Goal: Task Accomplishment & Management: Manage account settings

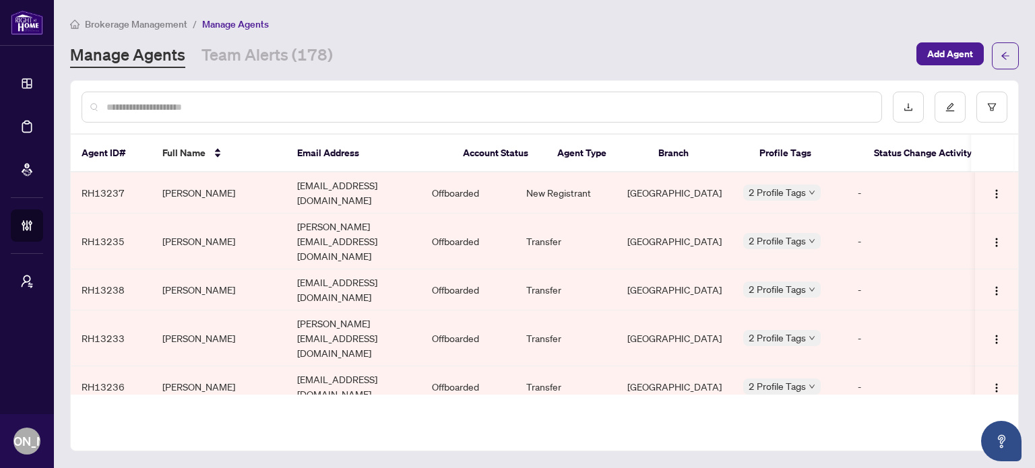
click at [624, 29] on div "Brokerage Management / Manage Agents" at bounding box center [544, 23] width 949 height 15
click at [654, 2] on main "Brokerage Management / Manage Agents Manage Agents Team Alerts (178) Add Agent …" at bounding box center [544, 234] width 981 height 468
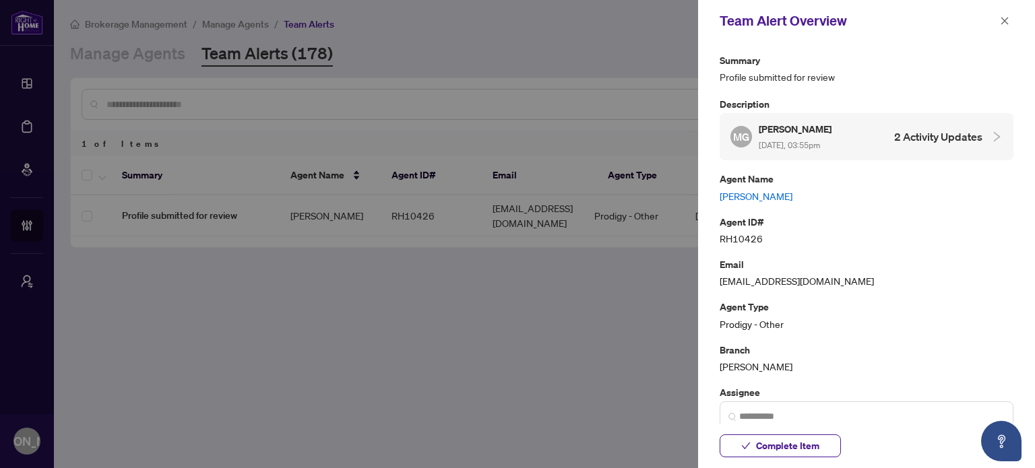
drag, startPoint x: 1005, startPoint y: 15, endPoint x: 970, endPoint y: 24, distance: 36.1
click at [1003, 18] on span "button" at bounding box center [1004, 21] width 9 height 22
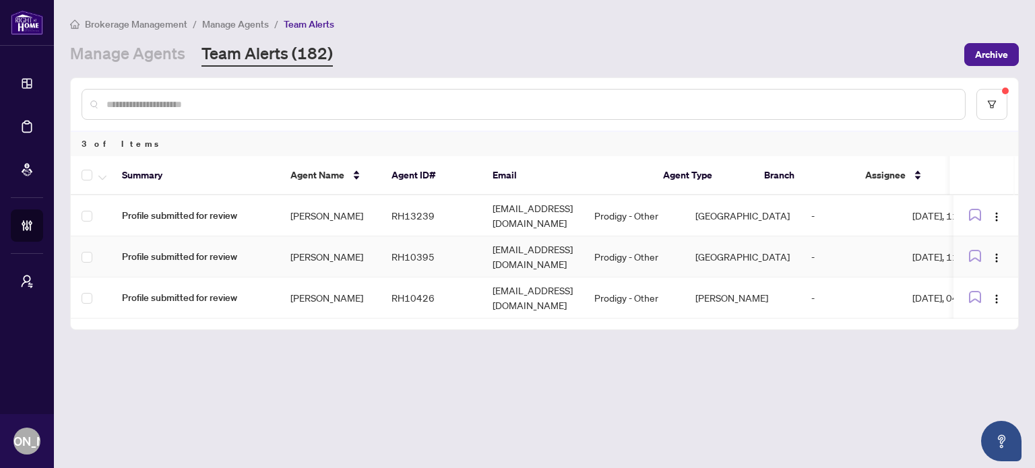
click at [415, 257] on td "RH10395" at bounding box center [431, 257] width 101 height 41
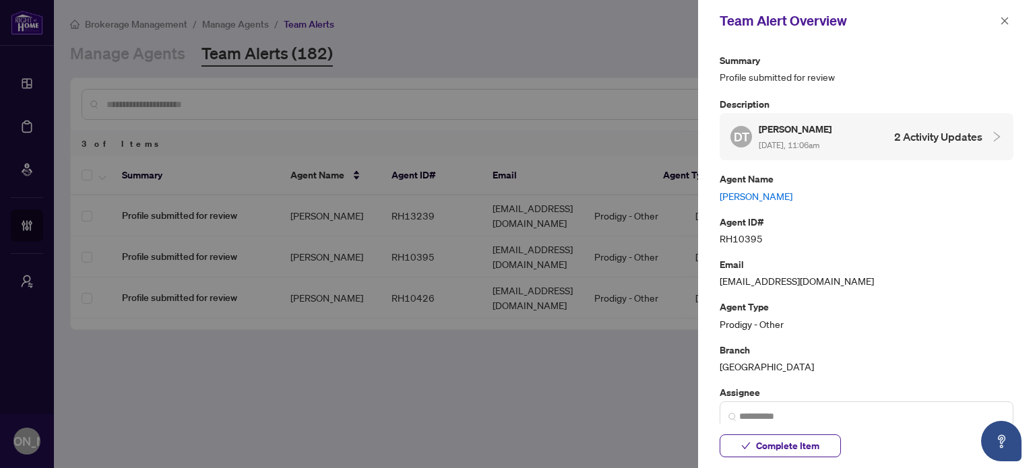
click at [740, 192] on link "Debra Turk" at bounding box center [867, 196] width 294 height 15
click at [778, 447] on span "Complete Item" at bounding box center [787, 446] width 63 height 22
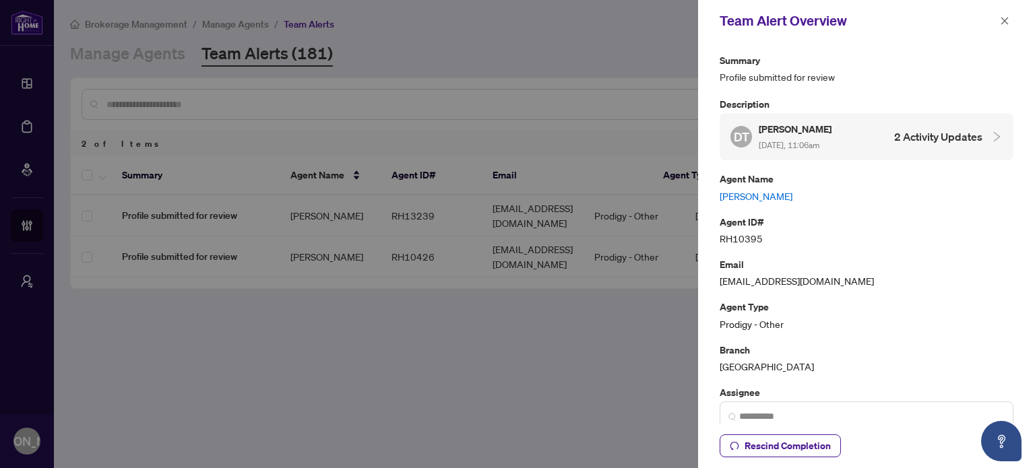
scroll to position [135, 0]
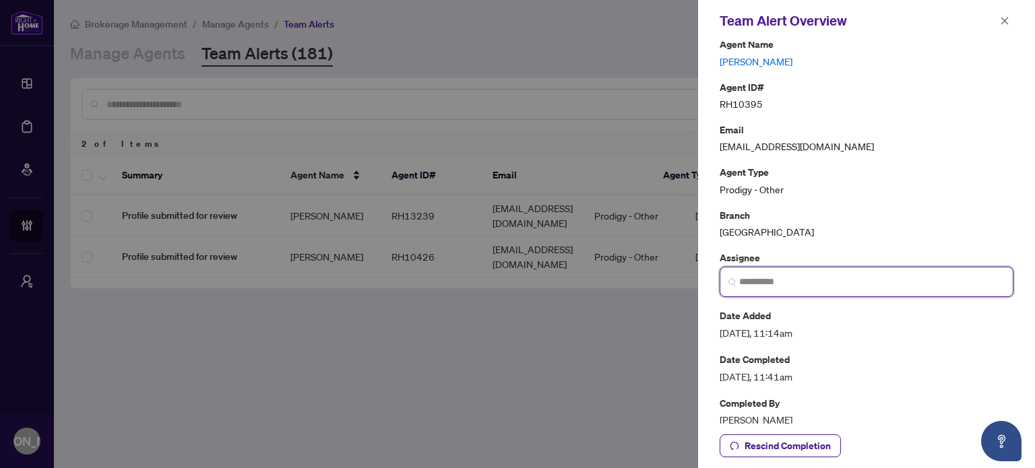
click at [771, 276] on input "search" at bounding box center [871, 282] width 265 height 14
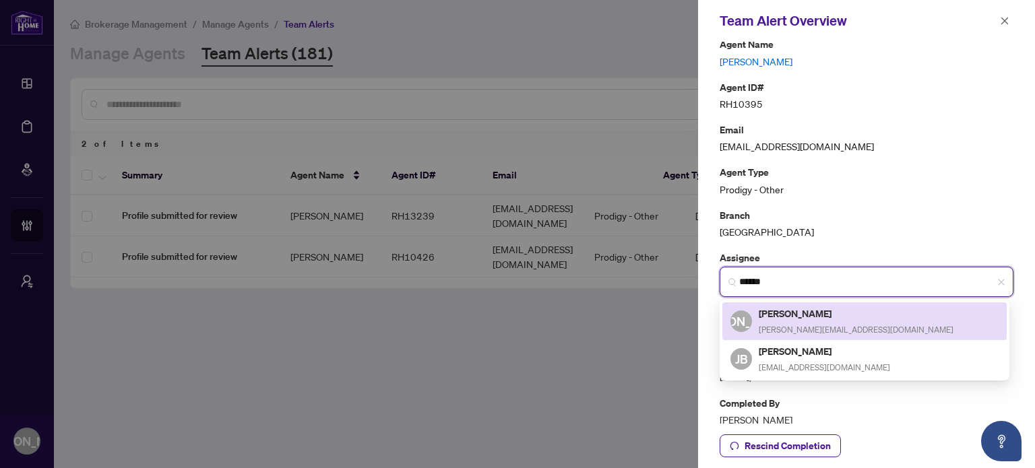
click at [792, 311] on h5 "[PERSON_NAME]" at bounding box center [856, 313] width 195 height 15
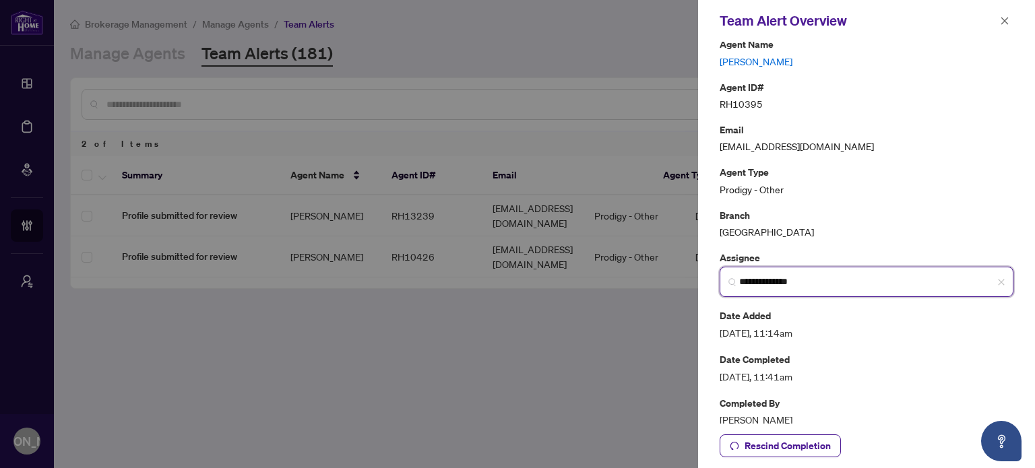
type input "**********"
click at [660, 355] on div at bounding box center [517, 234] width 1035 height 468
click at [1001, 24] on icon "close" at bounding box center [1004, 20] width 9 height 9
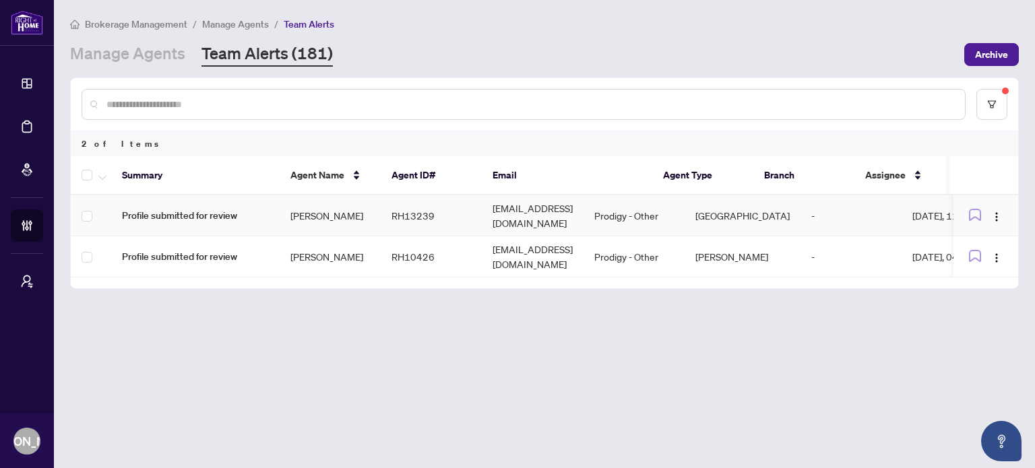
click at [555, 213] on td "[EMAIL_ADDRESS][DOMAIN_NAME]" at bounding box center [533, 215] width 102 height 41
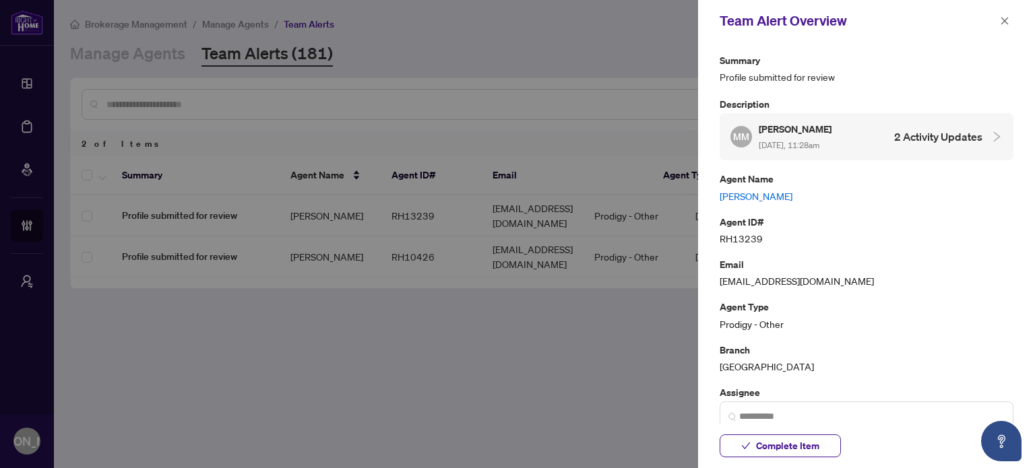
click at [757, 193] on link "[PERSON_NAME]" at bounding box center [867, 196] width 294 height 15
click at [781, 417] on input "search" at bounding box center [871, 417] width 265 height 14
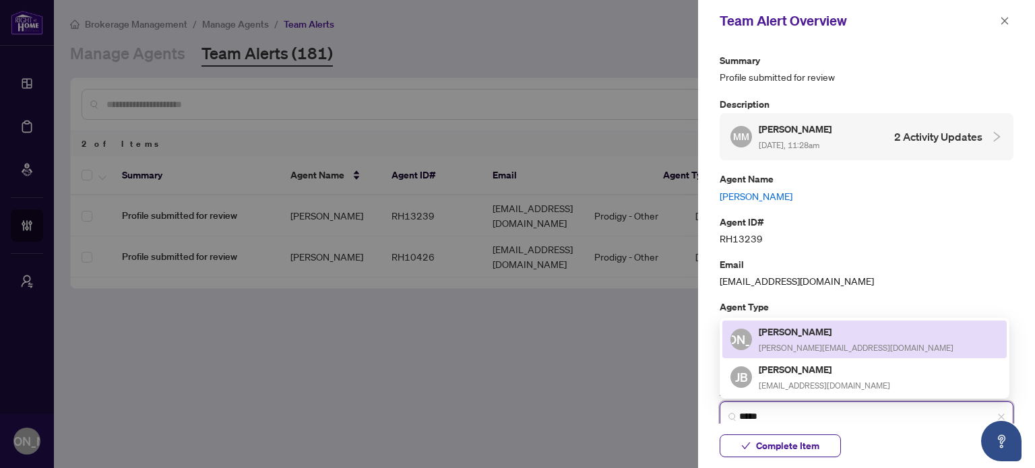
click at [817, 344] on span "Josepha@rightathomerealty.com" at bounding box center [856, 348] width 195 height 10
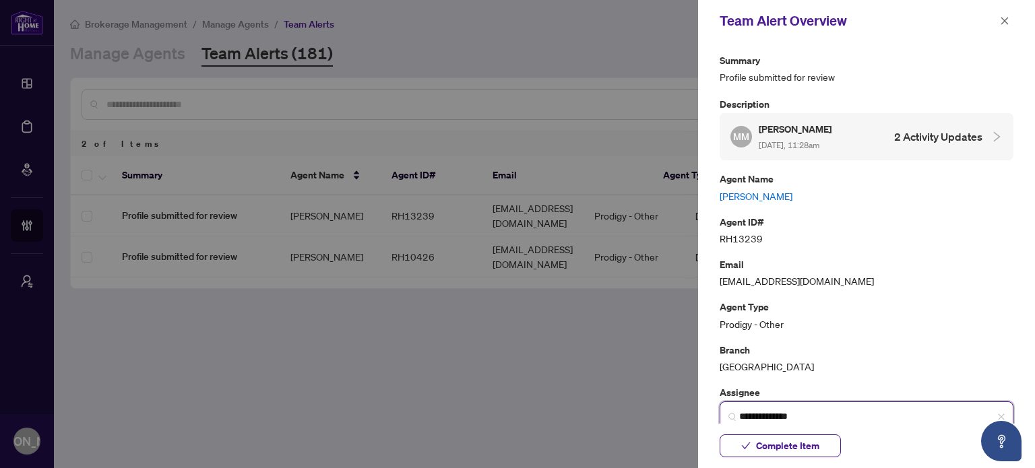
type input "**********"
click at [810, 441] on span "Complete Item" at bounding box center [787, 446] width 63 height 22
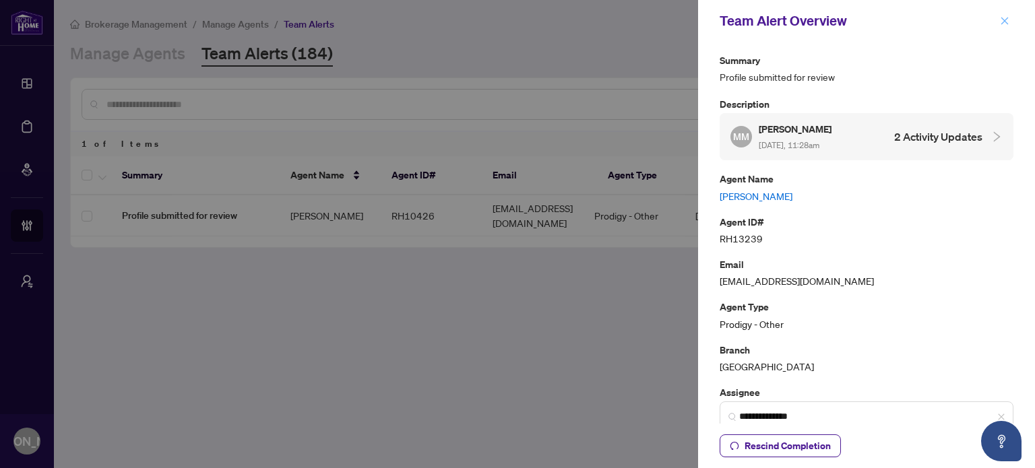
click at [1011, 21] on button "button" at bounding box center [1005, 21] width 18 height 16
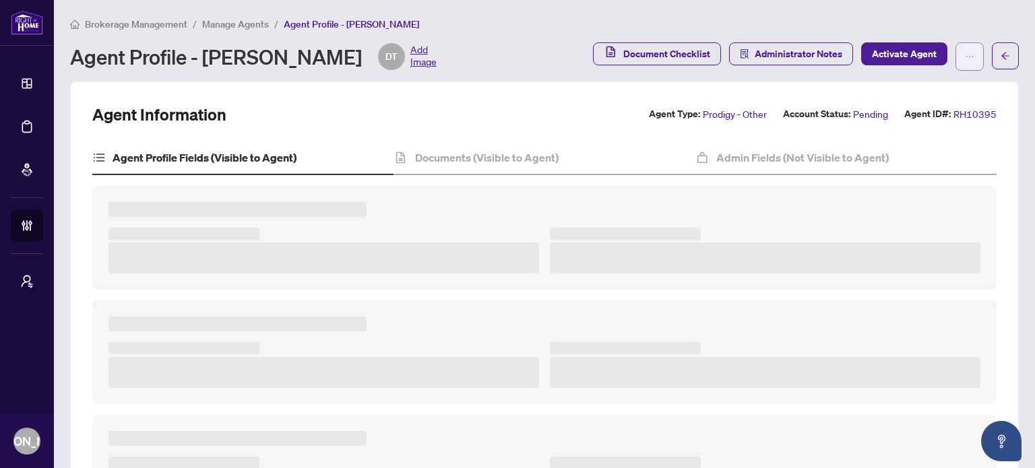
click at [955, 55] on button "button" at bounding box center [969, 56] width 28 height 28
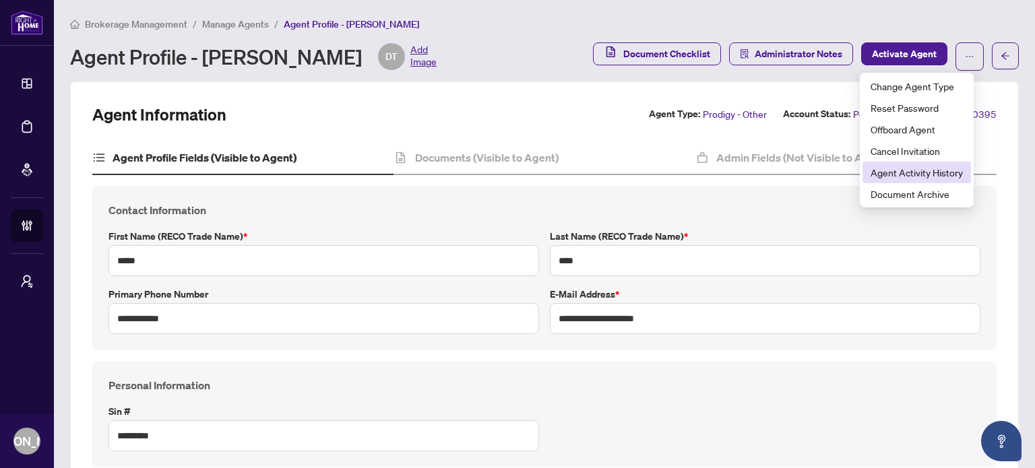
click at [916, 168] on span "Agent Activity History" at bounding box center [917, 172] width 92 height 15
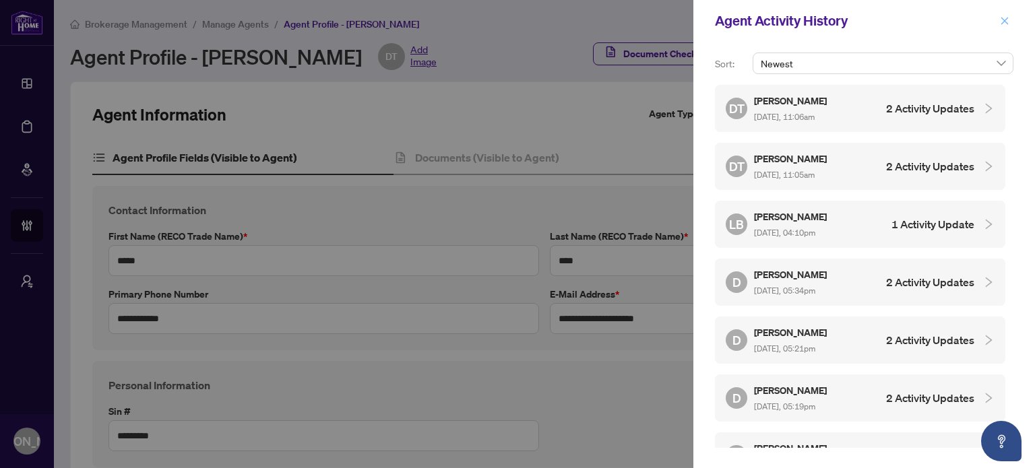
click at [1001, 15] on span "button" at bounding box center [1004, 21] width 9 height 22
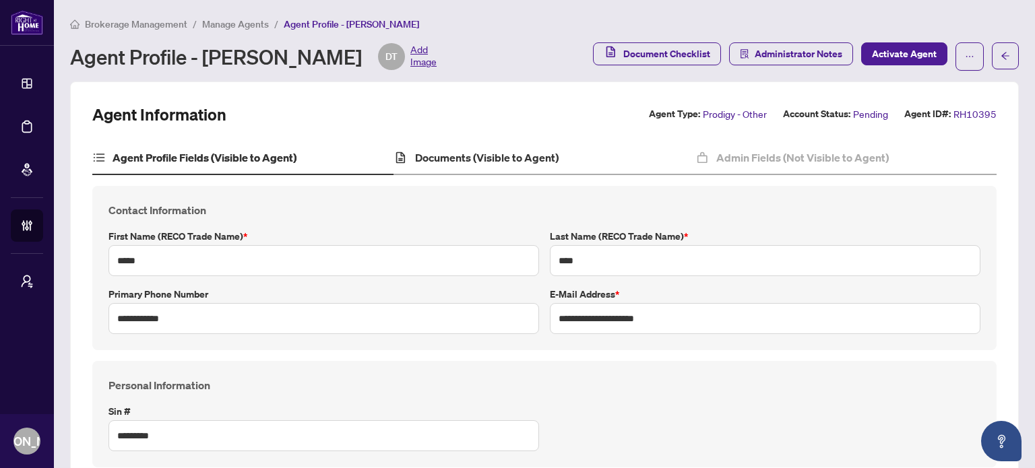
click at [435, 148] on div "Documents (Visible to Agent)" at bounding box center [544, 159] width 301 height 34
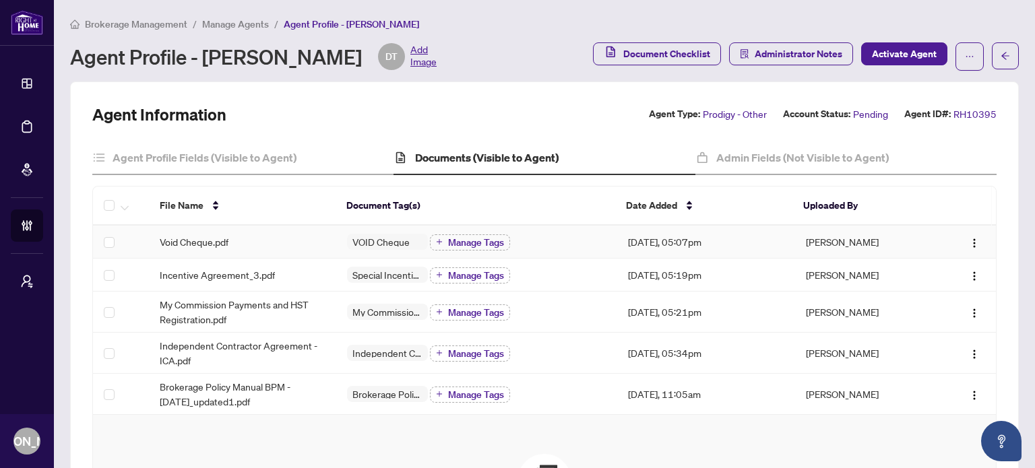
click at [259, 243] on div "Void Cheque.pdf" at bounding box center [243, 241] width 166 height 15
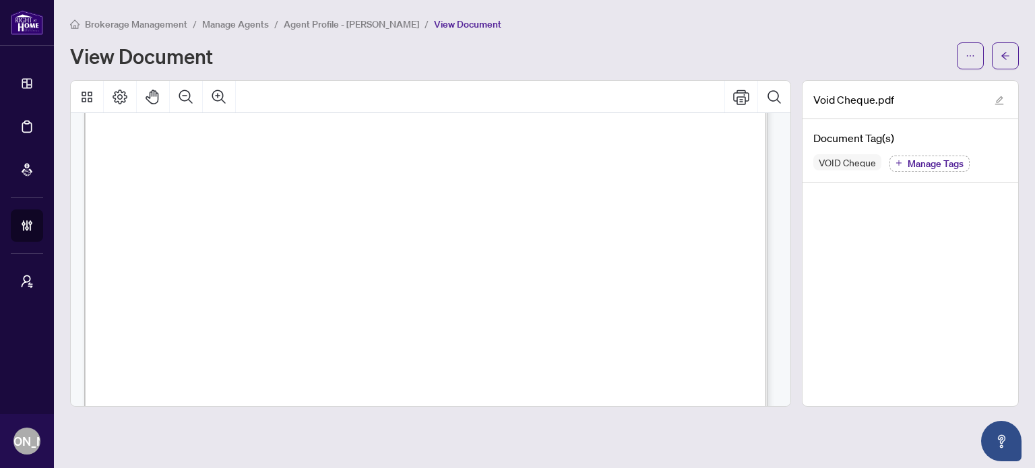
scroll to position [539, 0]
click at [1013, 47] on button "button" at bounding box center [1005, 55] width 27 height 27
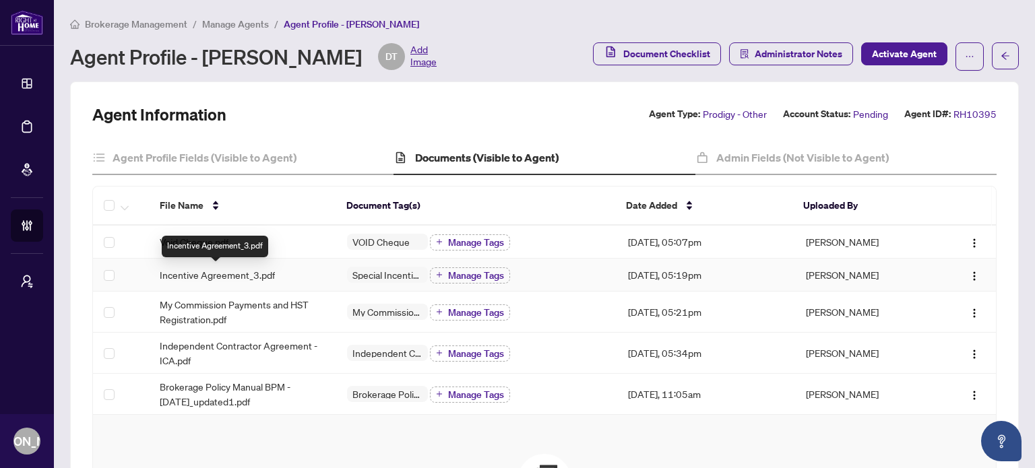
click at [242, 272] on span "Incentive Agreement_3.pdf" at bounding box center [217, 275] width 115 height 15
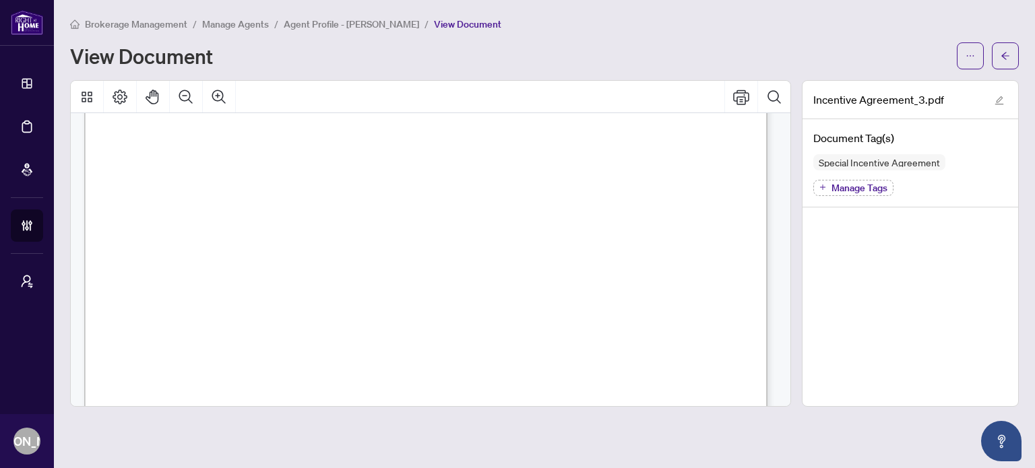
scroll to position [2021, 0]
click at [1011, 51] on button "button" at bounding box center [1005, 55] width 27 height 27
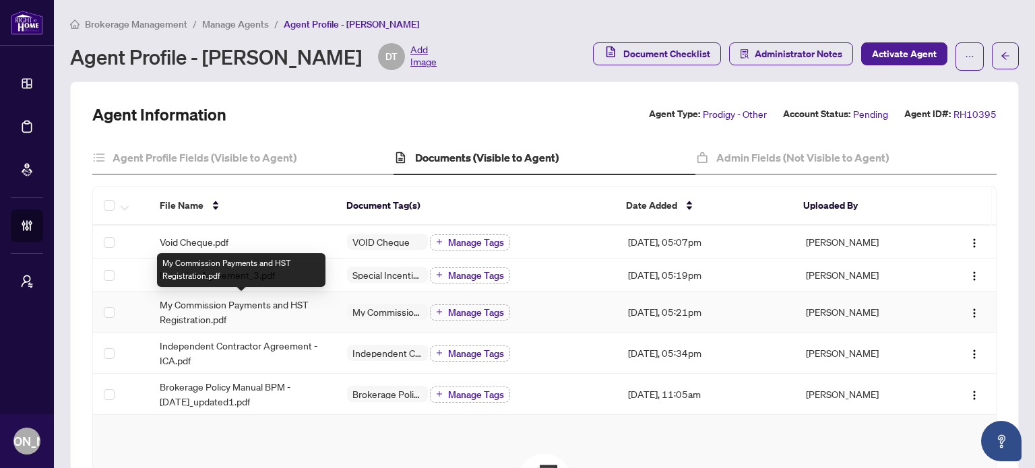
click at [196, 307] on span "My Commission Payments and HST Registration.pdf" at bounding box center [243, 312] width 166 height 30
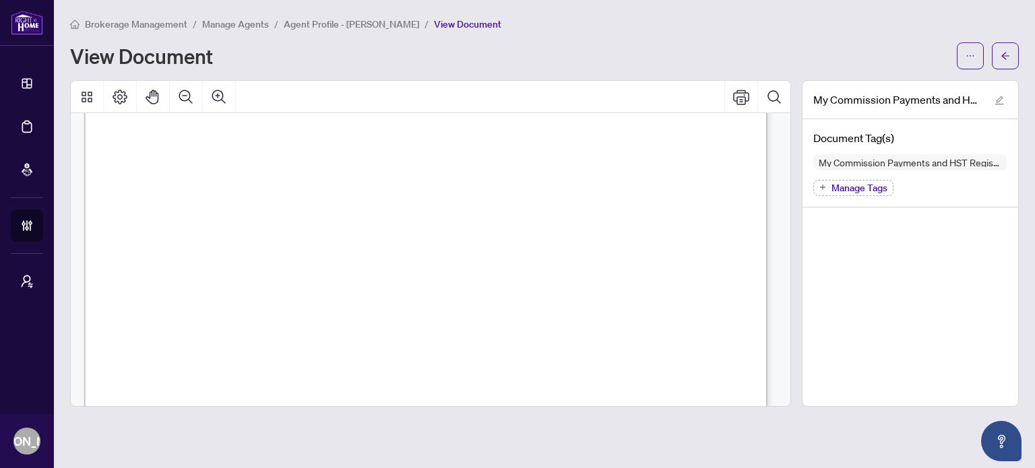
scroll to position [270, 0]
click at [1008, 49] on span "button" at bounding box center [1005, 56] width 9 height 22
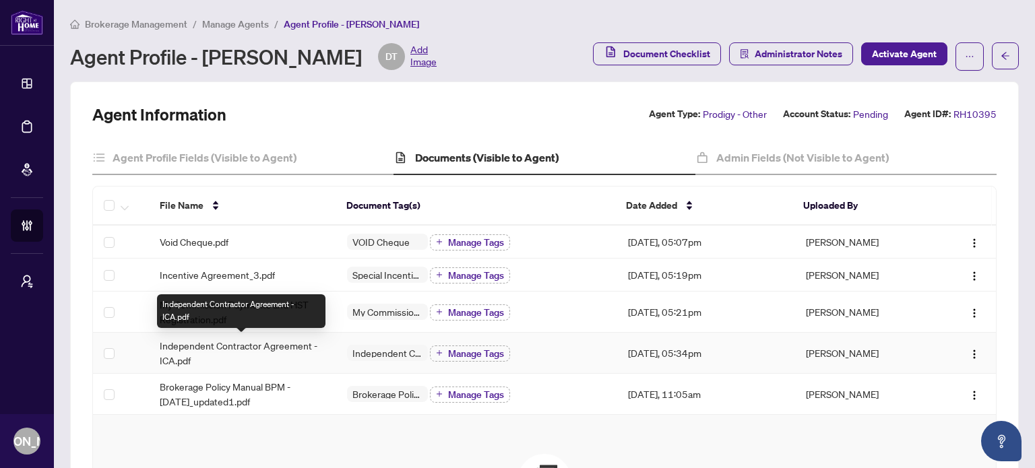
click at [223, 343] on span "Independent Contractor Agreement - ICA.pdf" at bounding box center [243, 353] width 166 height 30
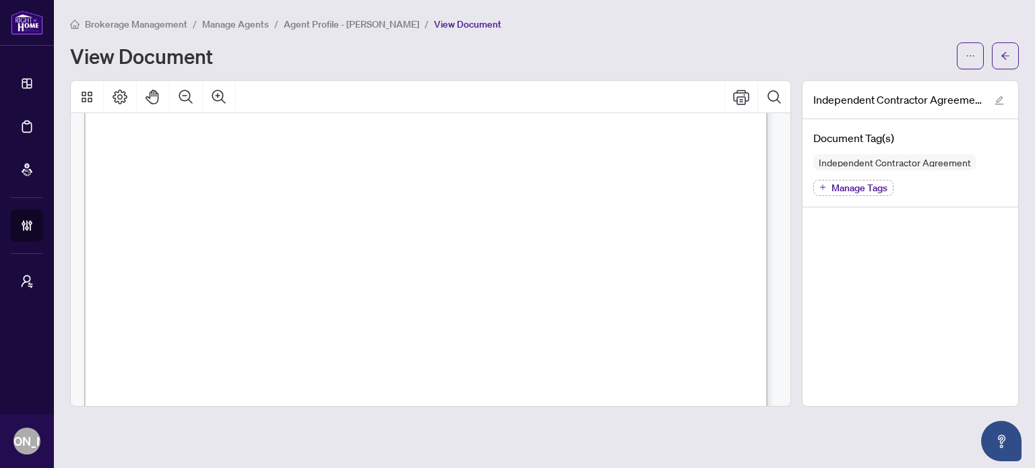
scroll to position [14013, 0]
click at [1005, 57] on icon "arrow-left" at bounding box center [1005, 55] width 9 height 9
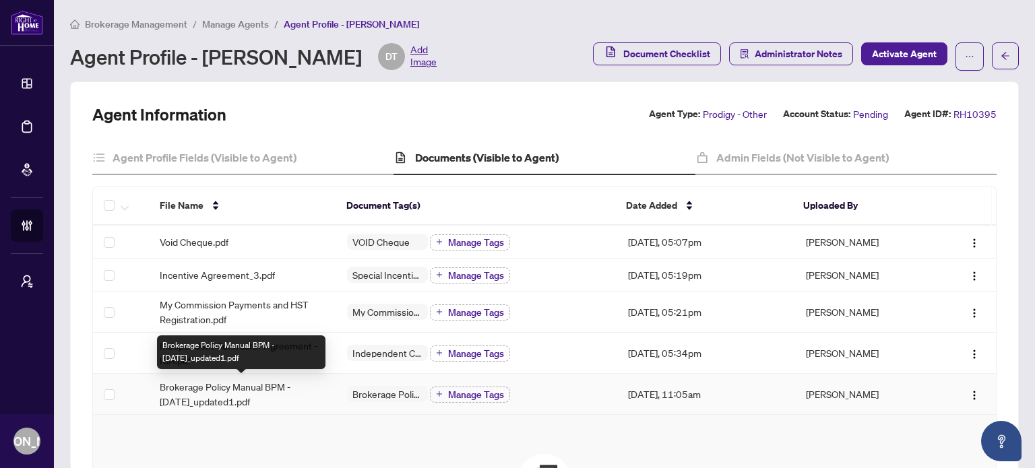
click at [284, 392] on span "Brokerage Policy Manual BPM - April 2025_updated1.pdf" at bounding box center [243, 394] width 166 height 30
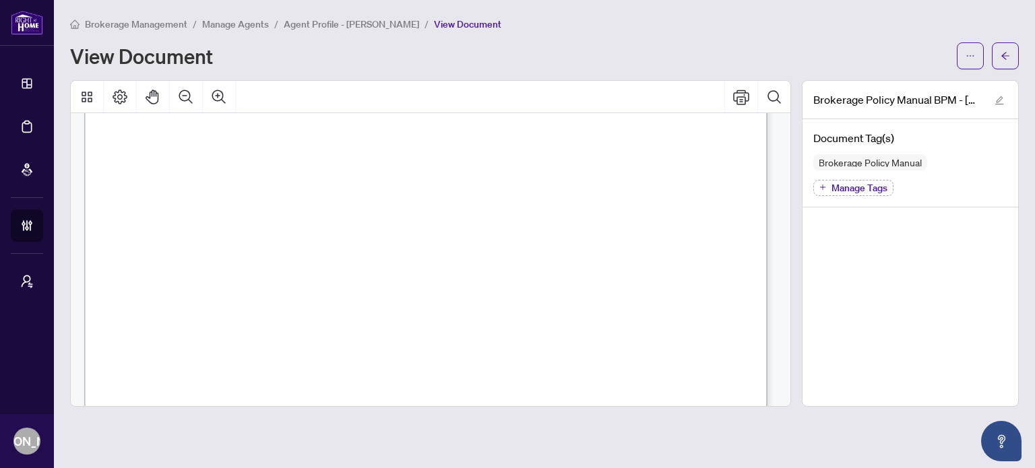
scroll to position [1280, 0]
click at [1009, 55] on icon "arrow-left" at bounding box center [1005, 55] width 9 height 9
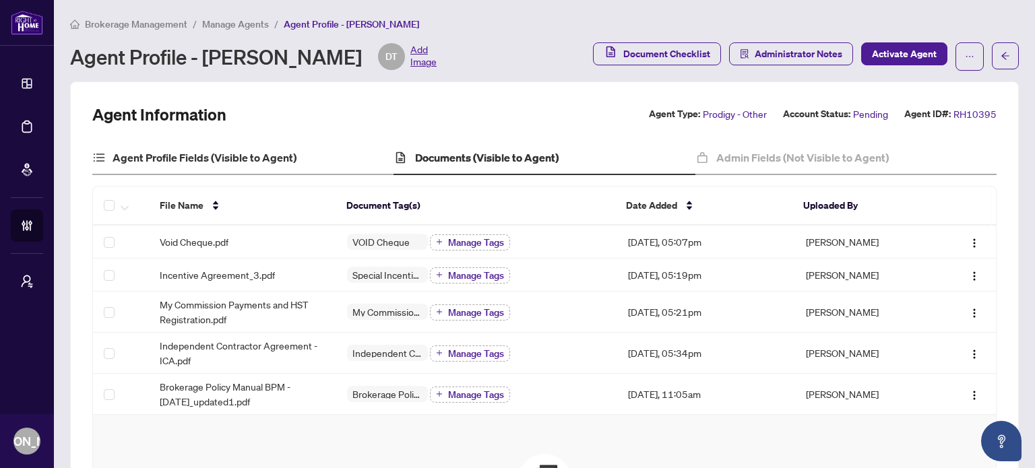
click at [267, 148] on div "Agent Profile Fields (Visible to Agent)" at bounding box center [242, 159] width 301 height 34
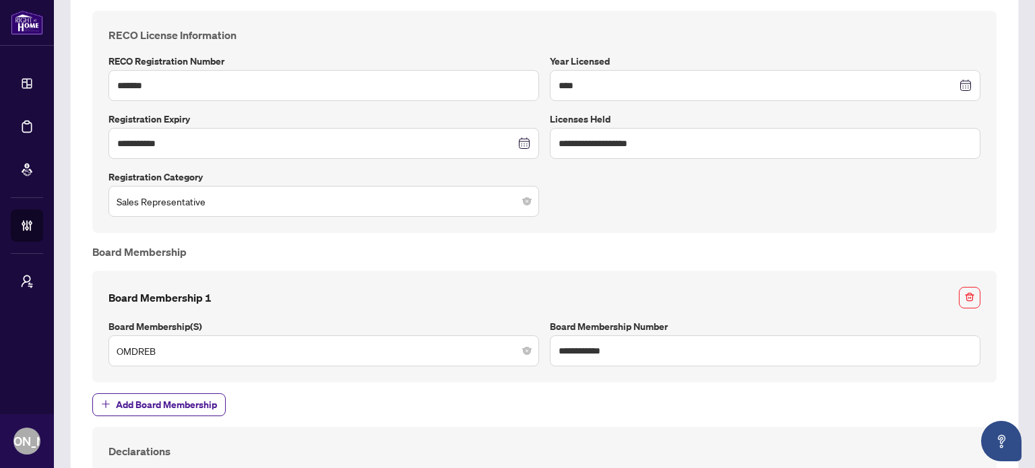
scroll to position [809, 0]
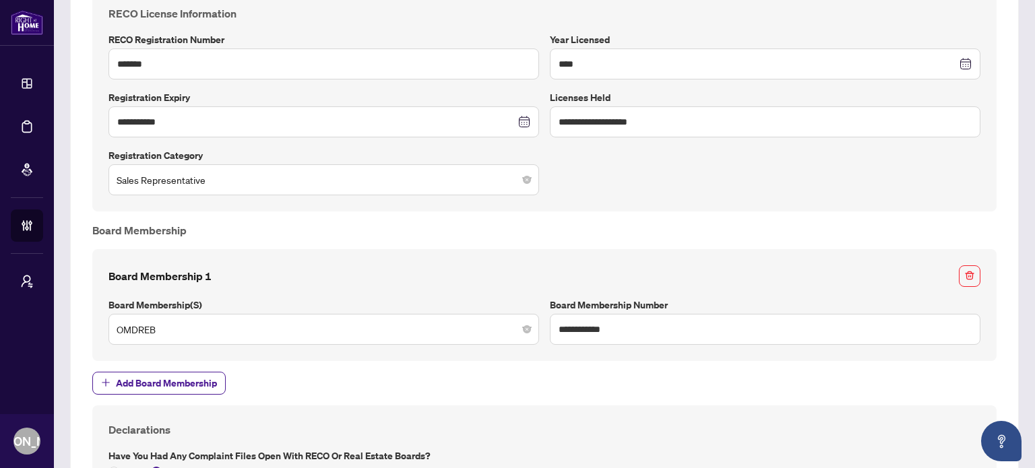
click at [621, 185] on div "**********" at bounding box center [544, 100] width 883 height 190
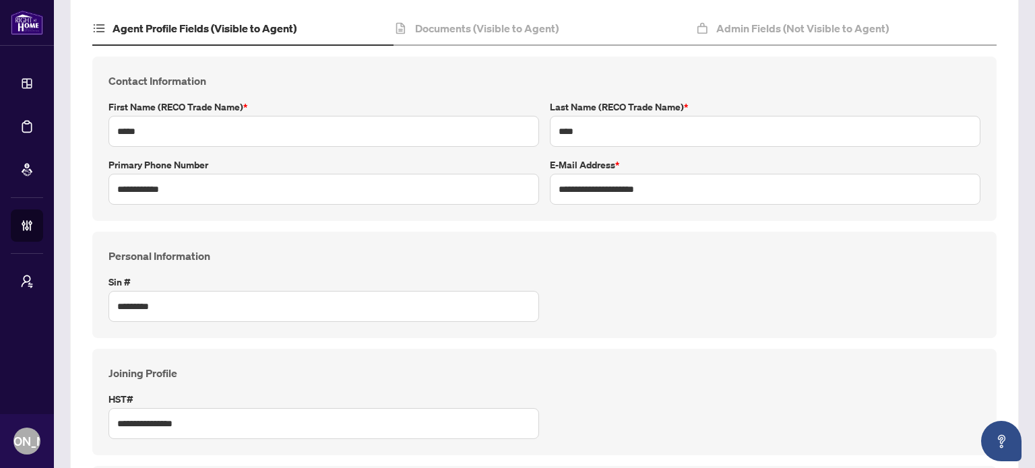
scroll to position [0, 0]
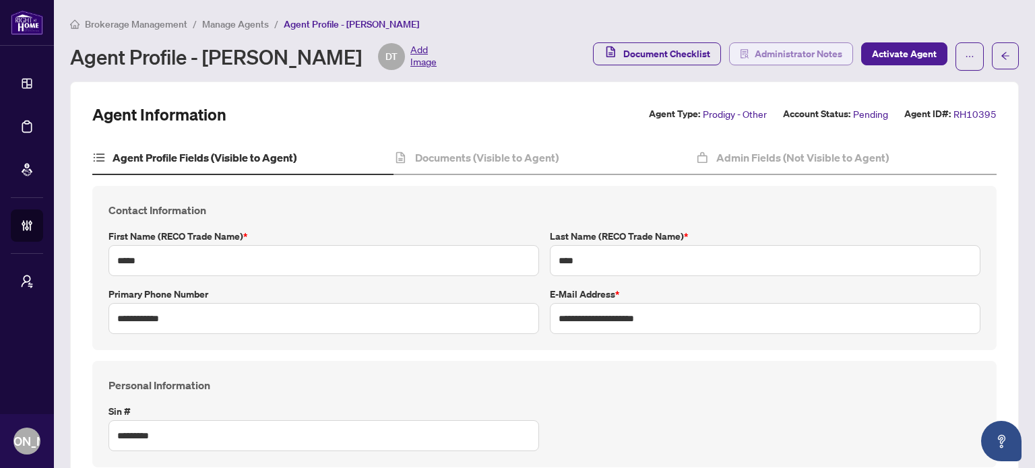
click at [803, 59] on span "Administrator Notes" at bounding box center [799, 54] width 88 height 22
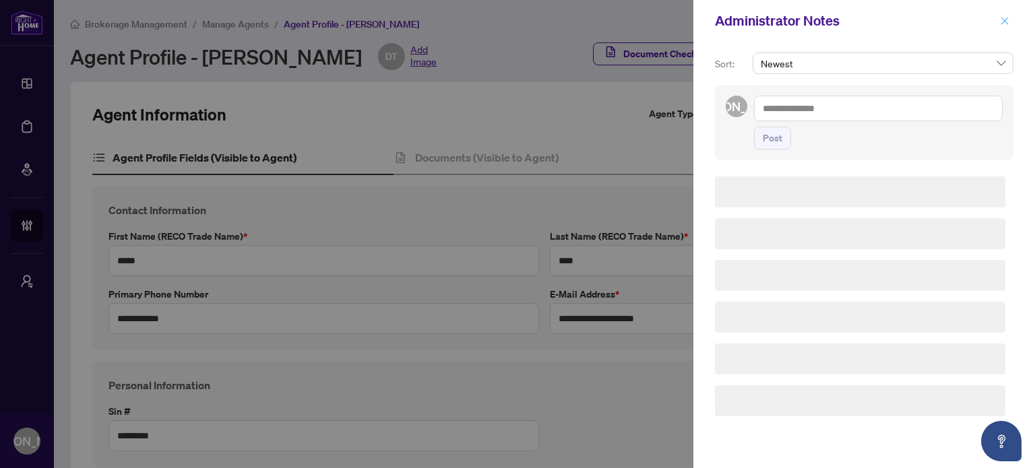
click at [1005, 17] on icon "close" at bounding box center [1004, 20] width 9 height 9
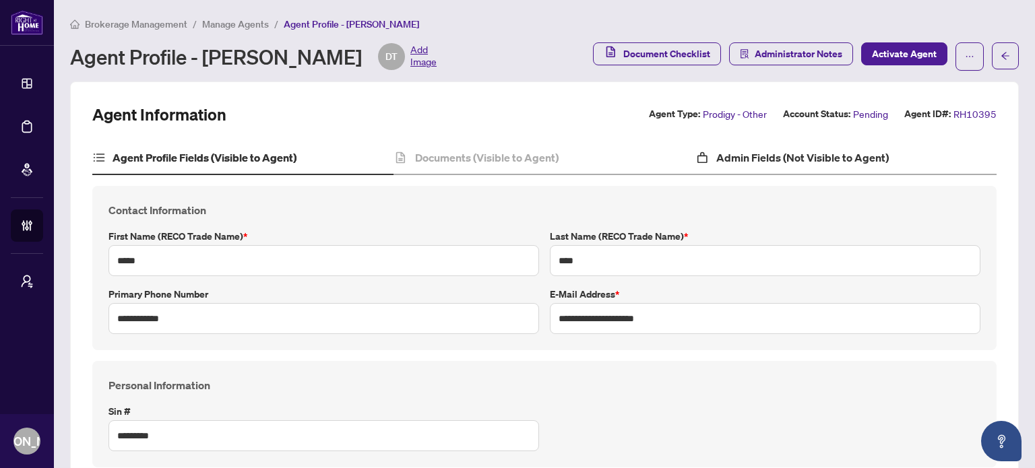
click at [805, 170] on div "Admin Fields (Not Visible to Agent)" at bounding box center [845, 159] width 301 height 34
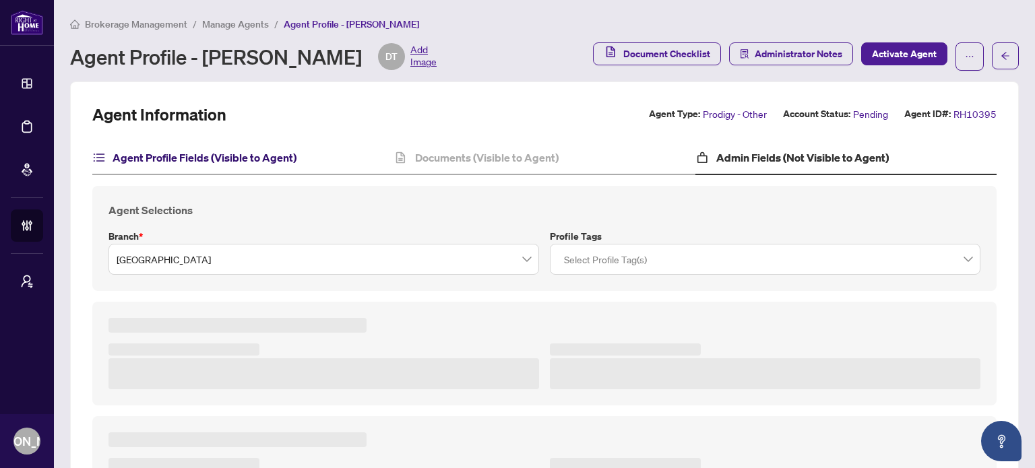
click at [283, 158] on h4 "Agent Profile Fields (Visible to Agent)" at bounding box center [205, 158] width 184 height 16
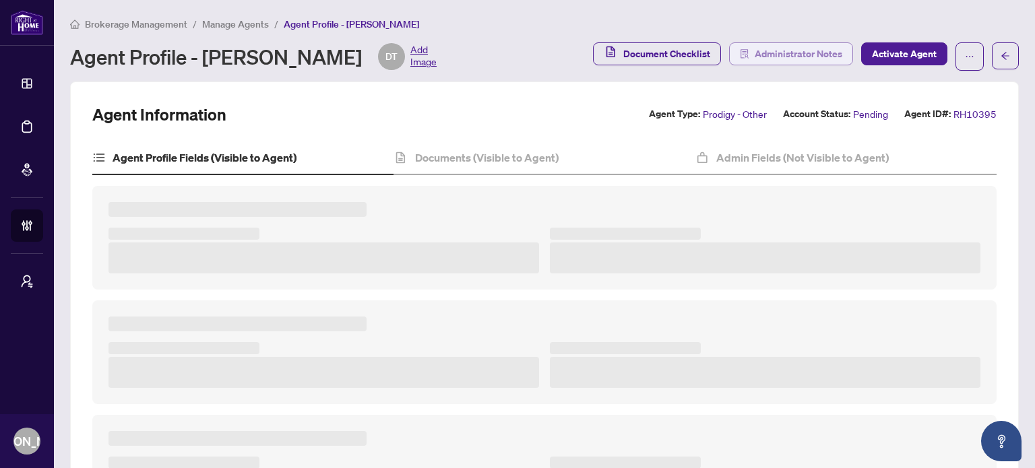
click at [832, 48] on span "Administrator Notes" at bounding box center [799, 54] width 88 height 22
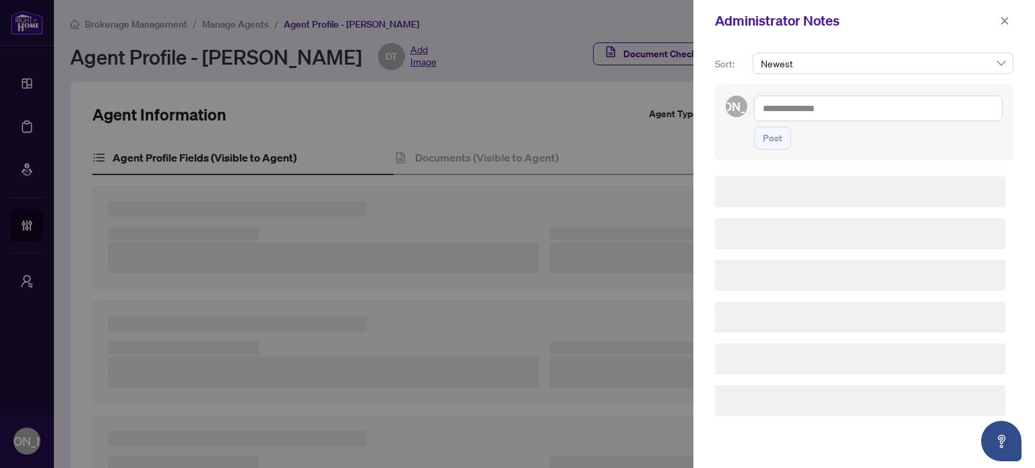
click at [815, 110] on textarea at bounding box center [878, 109] width 249 height 26
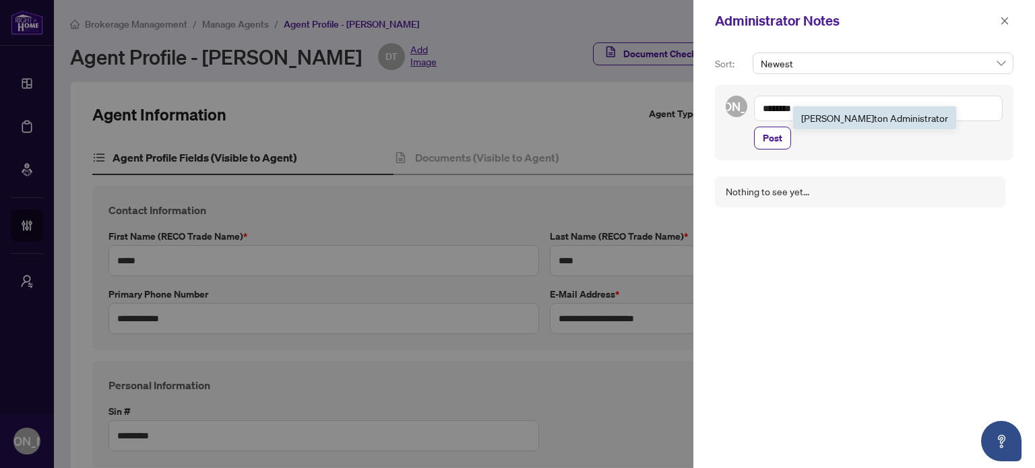
click at [813, 120] on b "Burling" at bounding box center [837, 118] width 73 height 12
paste textarea "**********"
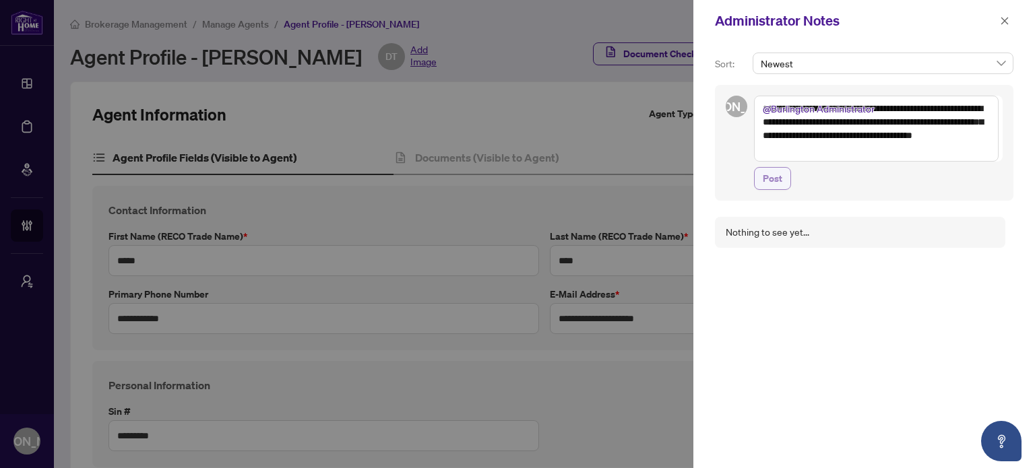
type textarea "**********"
click at [771, 175] on span "Post" at bounding box center [773, 179] width 20 height 22
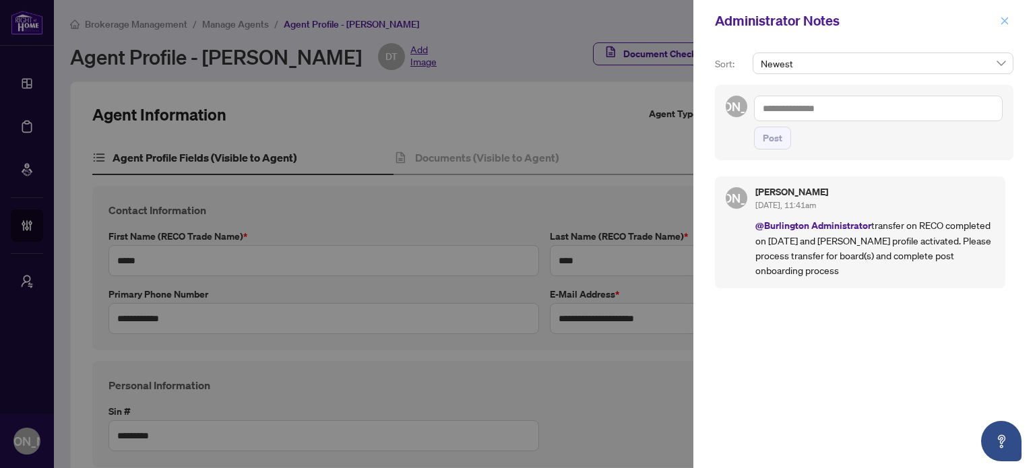
click at [1003, 24] on icon "close" at bounding box center [1004, 20] width 9 height 9
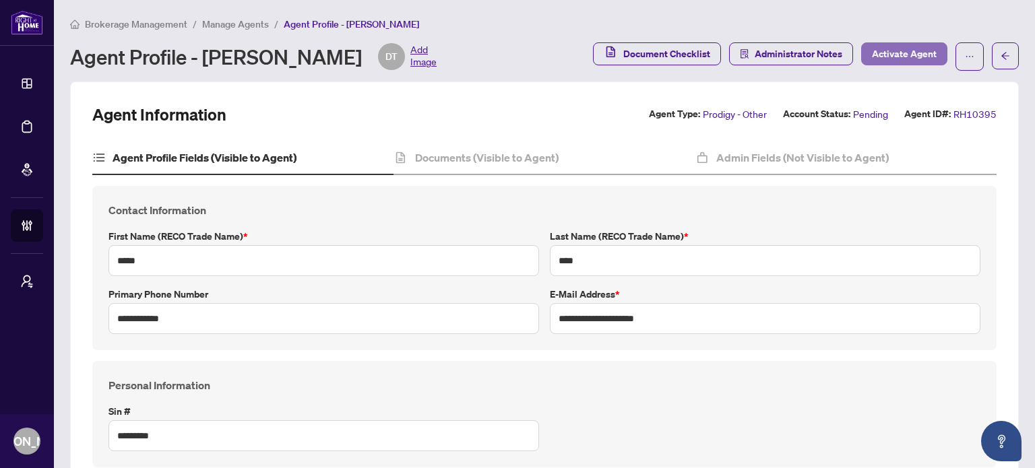
click at [904, 57] on span "Activate Agent" at bounding box center [904, 54] width 65 height 22
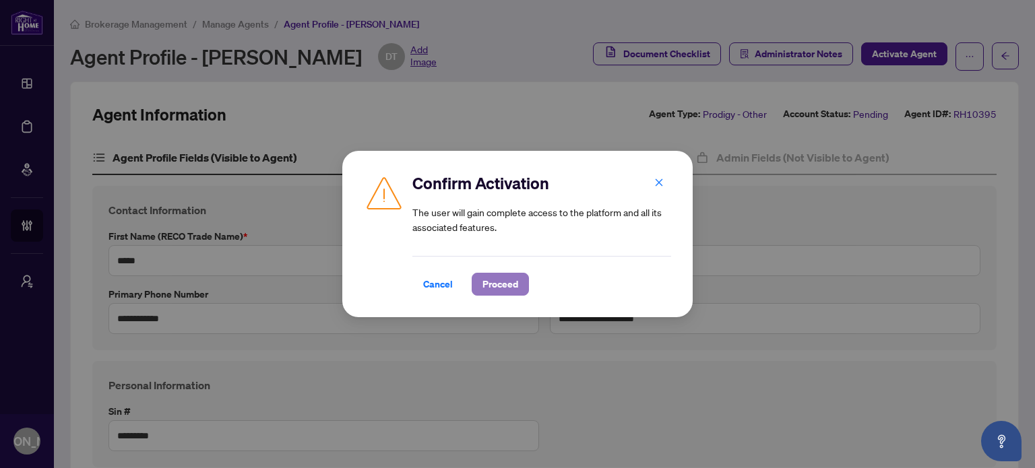
click at [499, 290] on span "Proceed" at bounding box center [500, 285] width 36 height 22
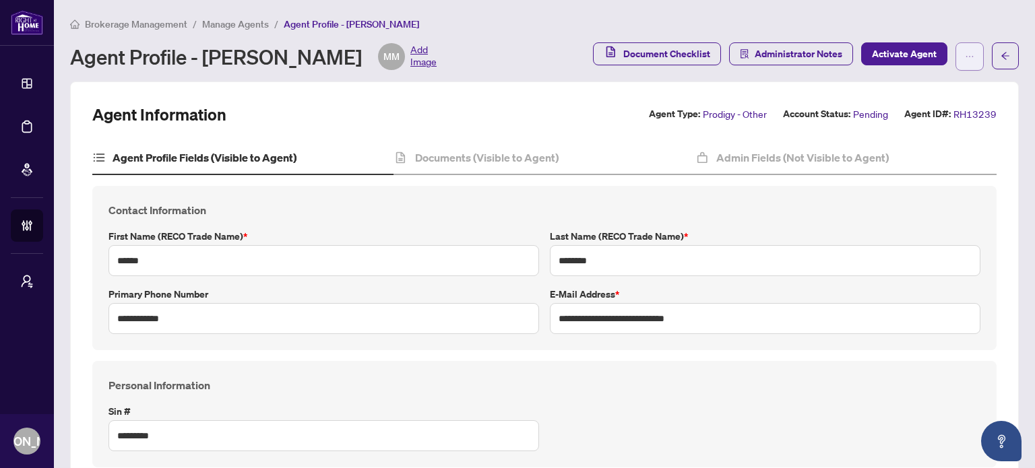
click at [965, 57] on icon "ellipsis" at bounding box center [969, 56] width 9 height 9
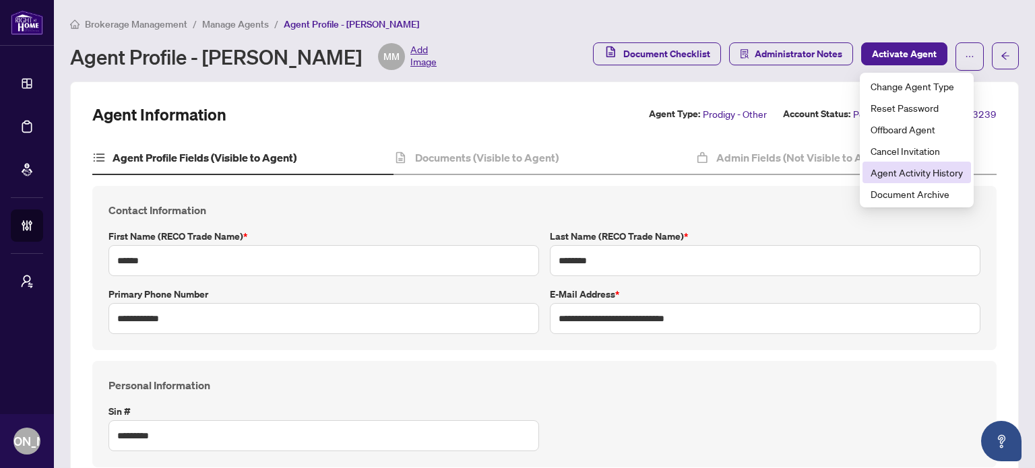
click at [922, 173] on span "Agent Activity History" at bounding box center [917, 172] width 92 height 15
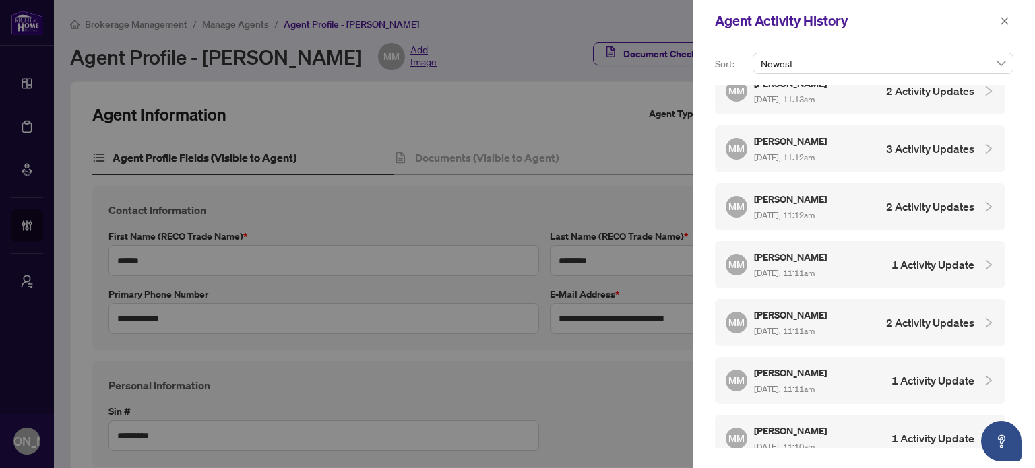
scroll to position [588, 0]
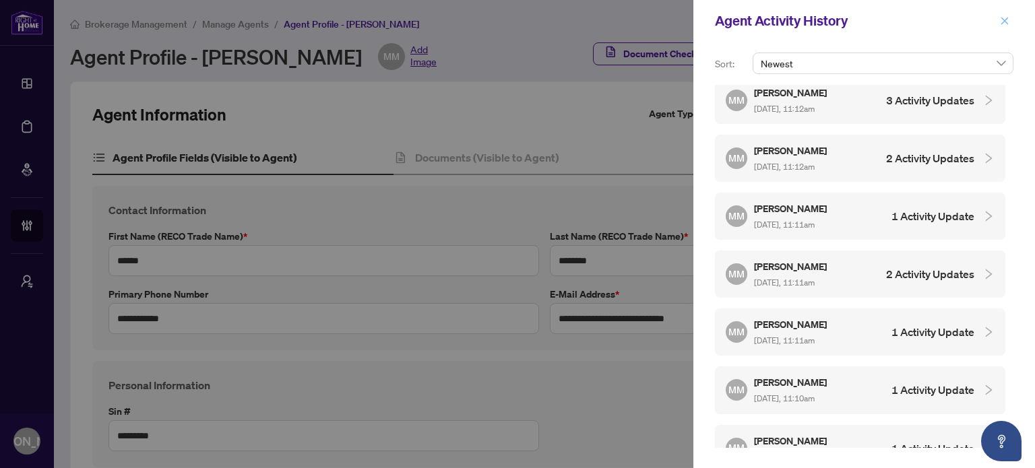
click at [997, 26] on button "button" at bounding box center [1005, 21] width 18 height 16
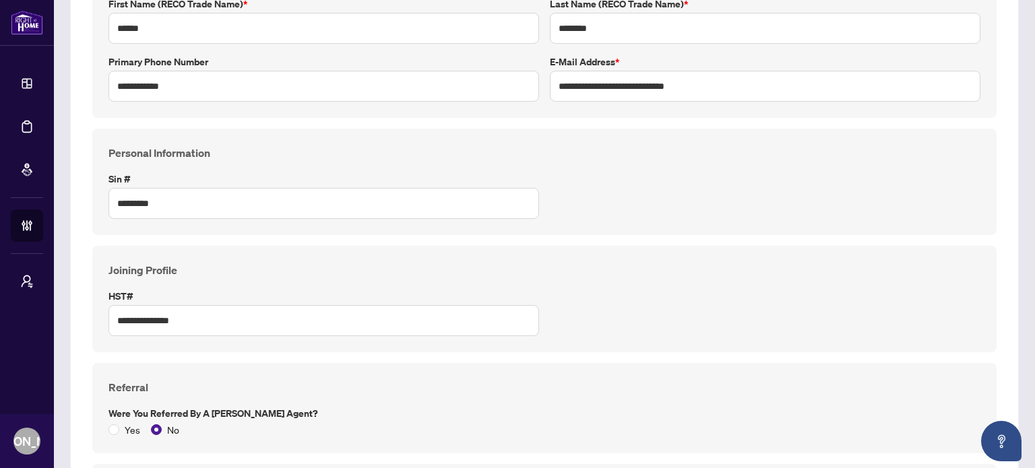
scroll to position [0, 0]
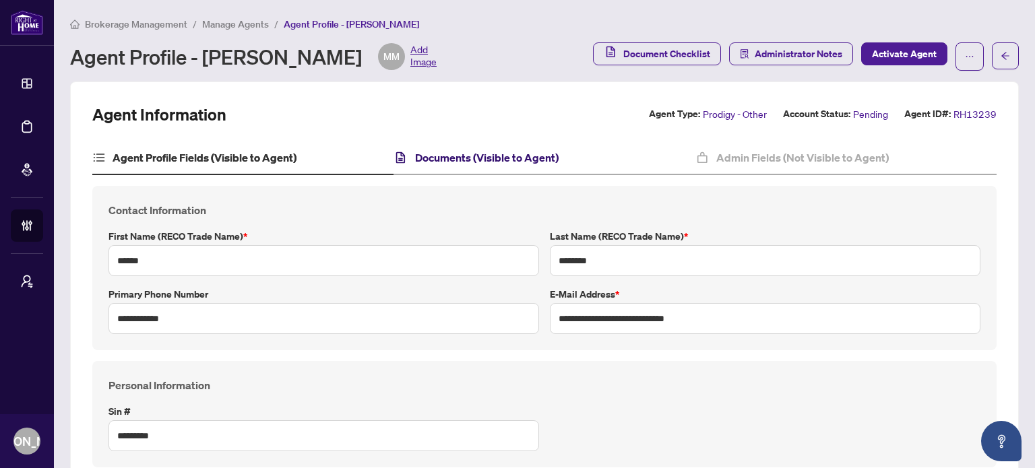
click at [457, 153] on h4 "Documents (Visible to Agent)" at bounding box center [487, 158] width 144 height 16
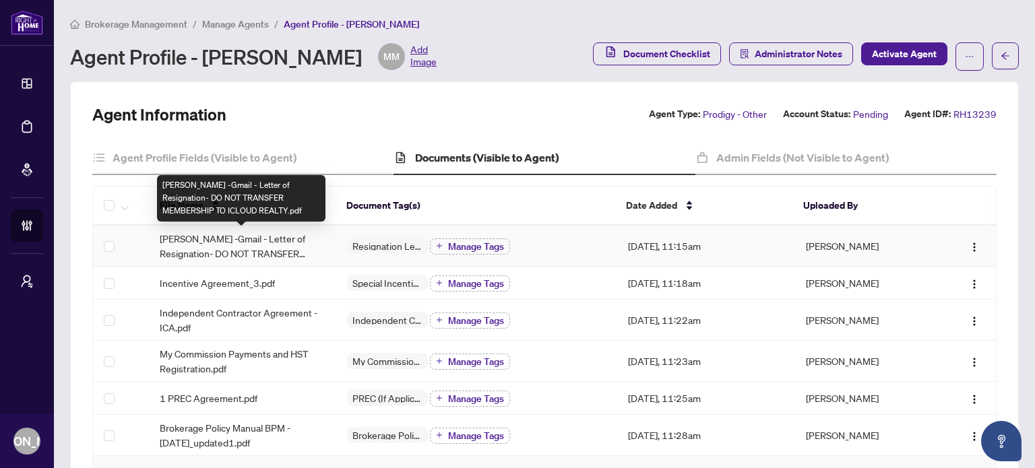
click at [278, 242] on span "Mohina -Gmail - Letter of Resignation- DO NOT TRANSFER MEMBERSHIP TO ICLOUD REA…" at bounding box center [243, 246] width 166 height 30
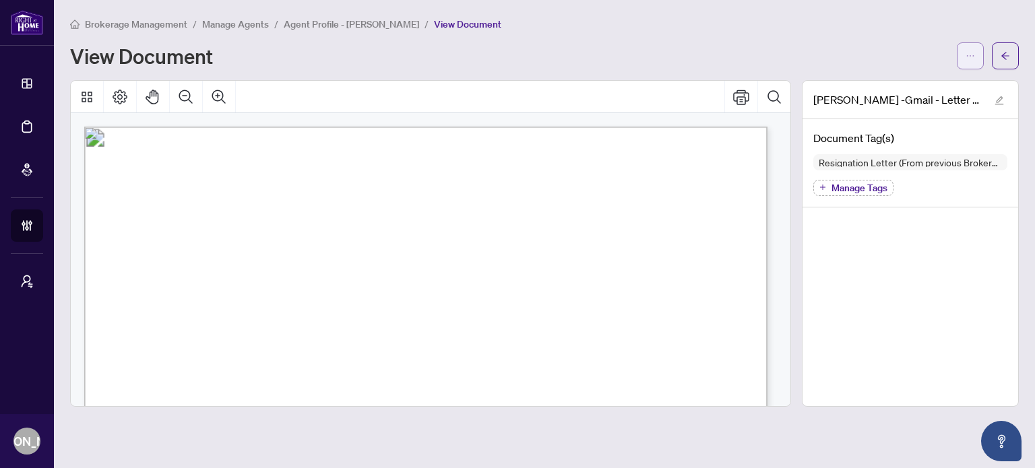
click at [962, 61] on button "button" at bounding box center [970, 55] width 27 height 27
click at [916, 82] on span "Download" at bounding box center [922, 84] width 102 height 15
click at [1011, 60] on button "button" at bounding box center [1005, 55] width 27 height 27
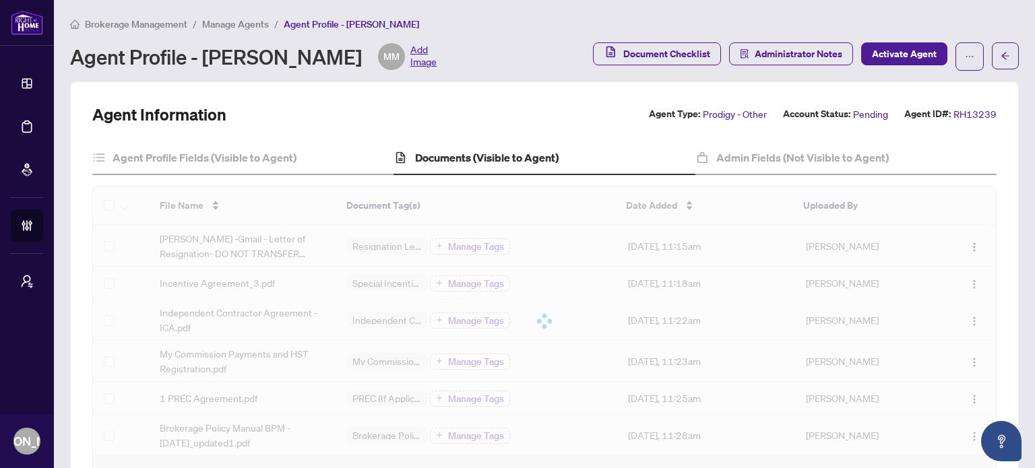
click at [266, 280] on div at bounding box center [544, 322] width 903 height 270
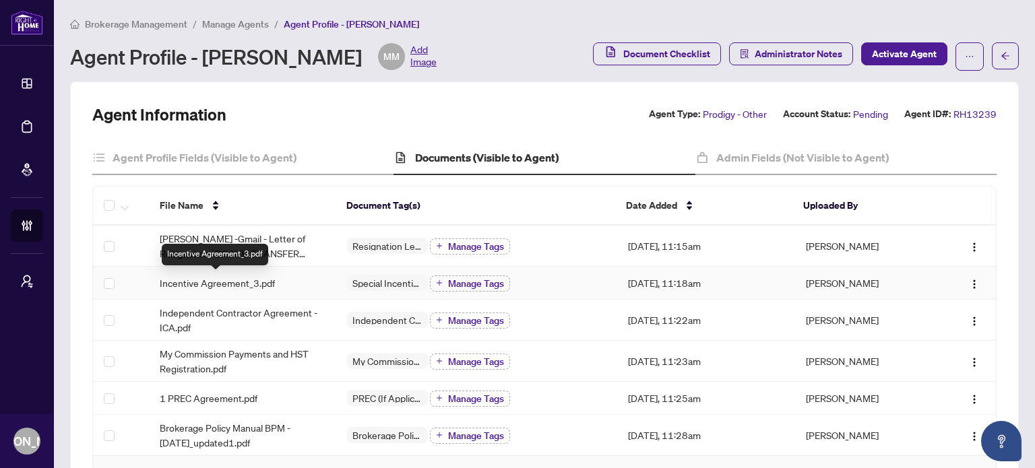
click at [266, 281] on span "Incentive Agreement_3.pdf" at bounding box center [217, 283] width 115 height 15
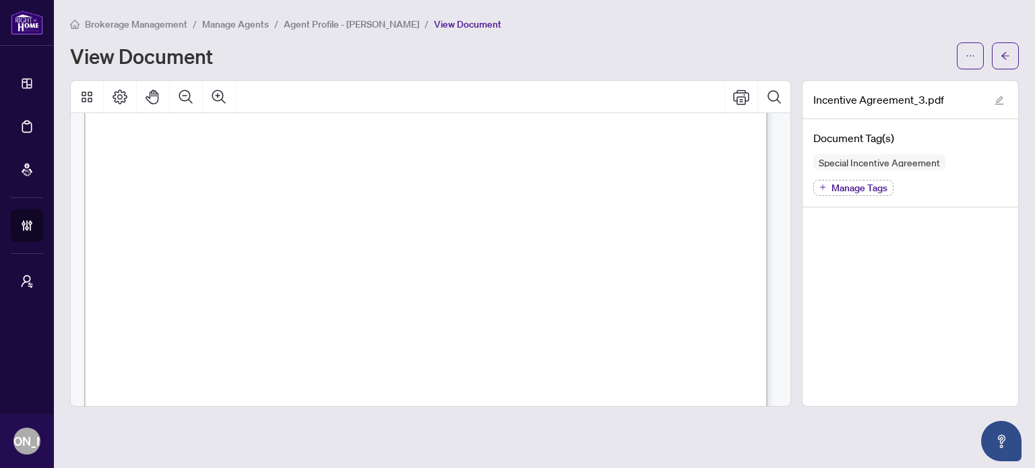
scroll to position [1887, 0]
click at [1007, 57] on icon "arrow-left" at bounding box center [1005, 55] width 9 height 9
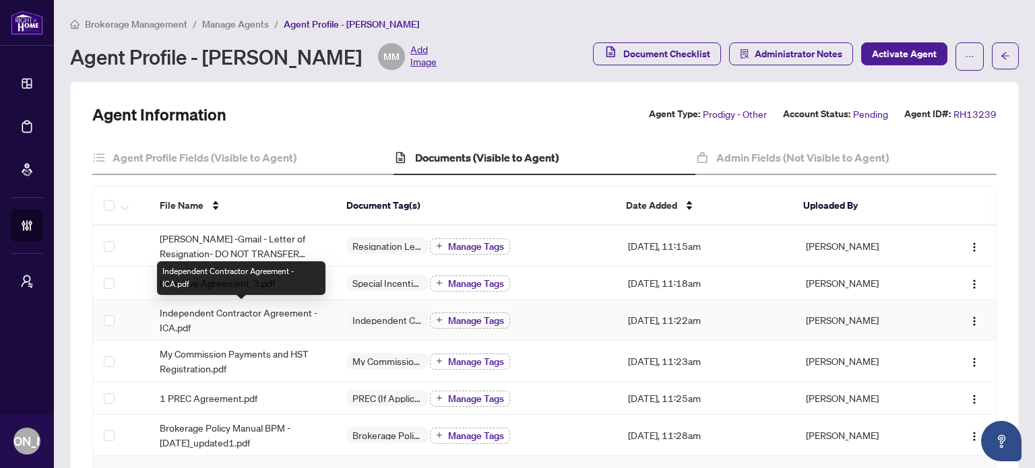
click at [253, 320] on span "Independent Contractor Agreement - ICA.pdf" at bounding box center [243, 320] width 166 height 30
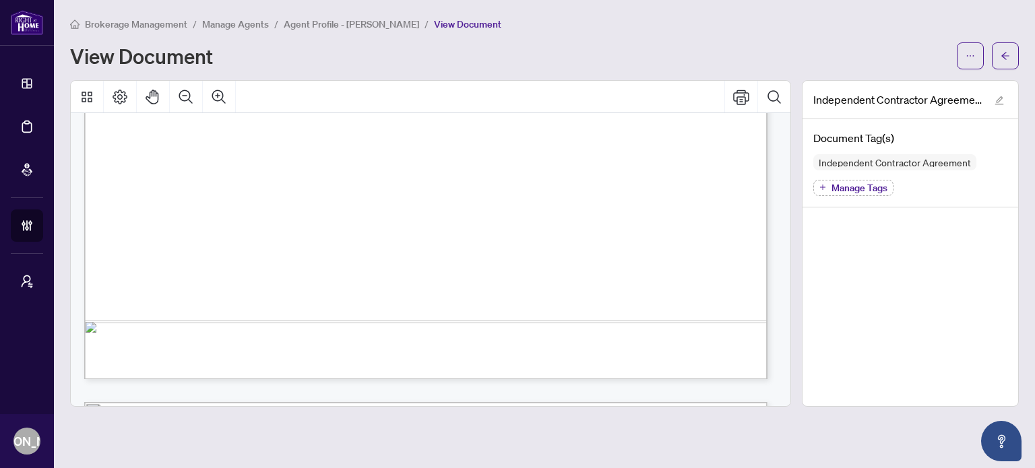
scroll to position [13767, 0]
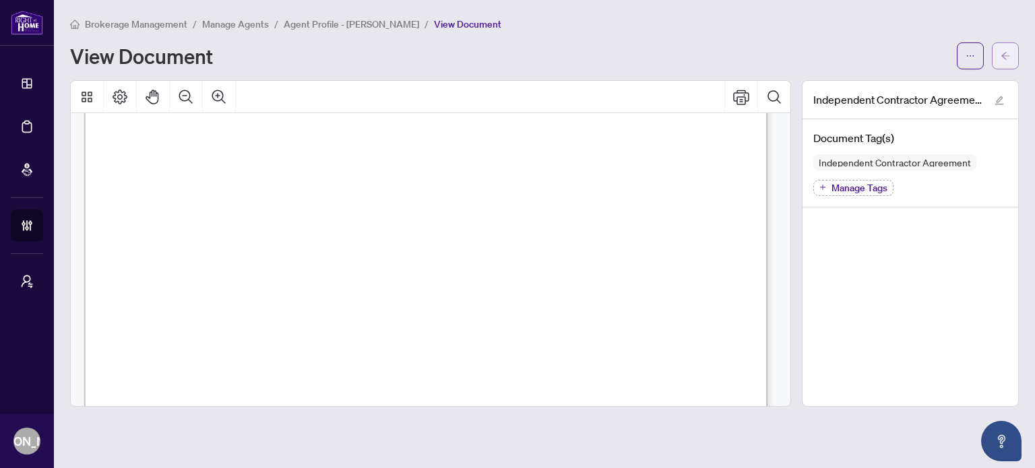
click at [998, 63] on button "button" at bounding box center [1005, 55] width 27 height 27
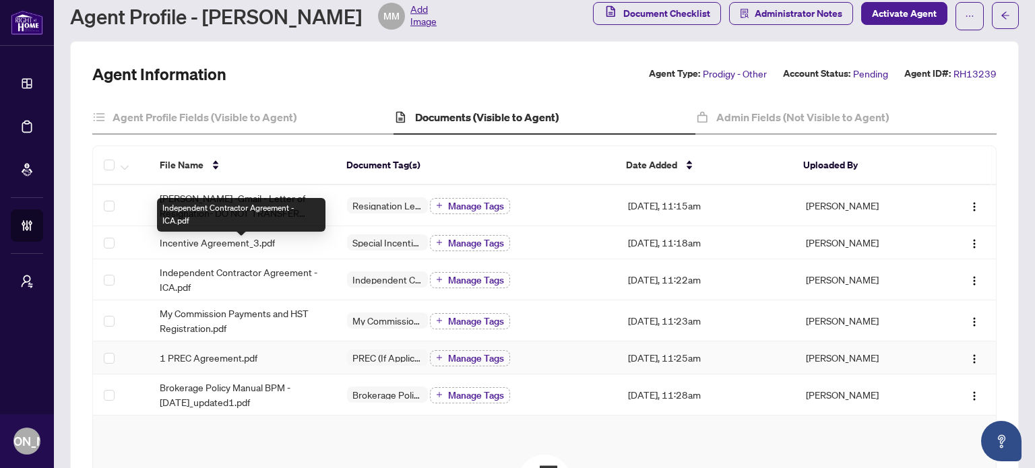
scroll to position [67, 0]
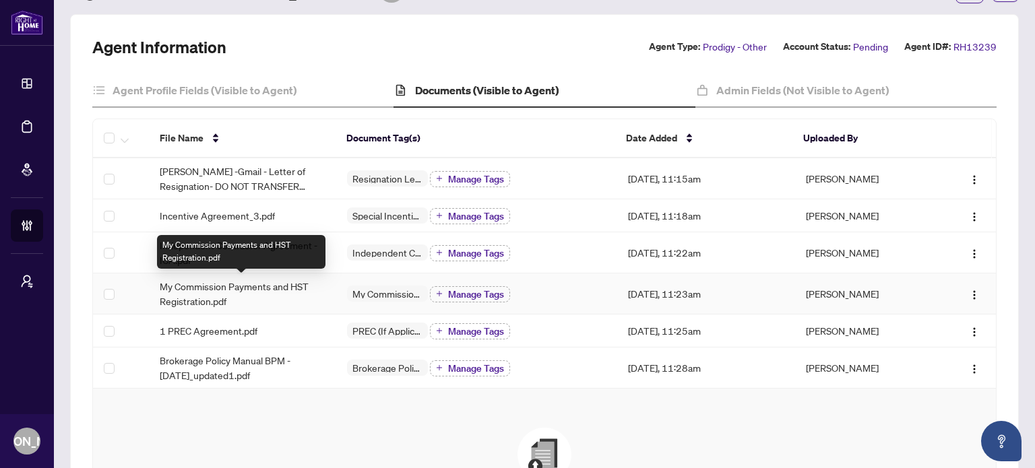
click at [259, 297] on span "My Commission Payments and HST Registration.pdf" at bounding box center [243, 294] width 166 height 30
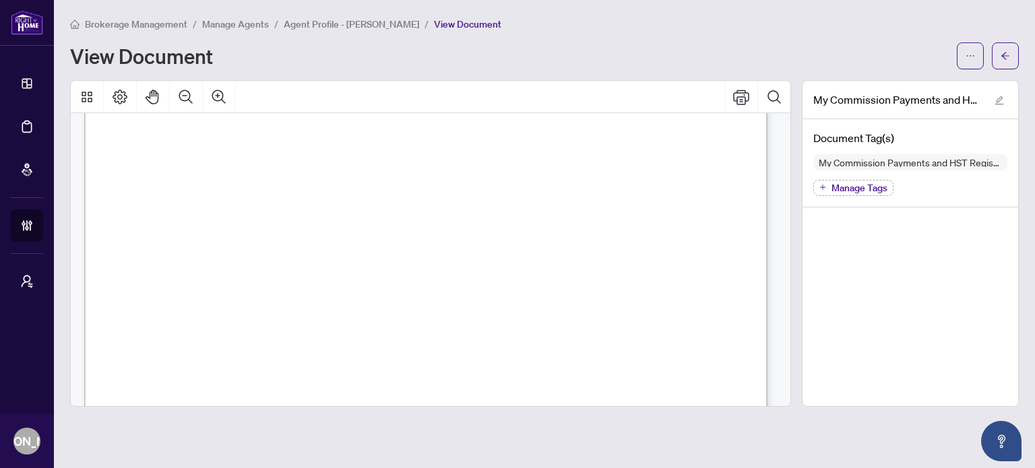
scroll to position [472, 0]
click at [1001, 53] on icon "arrow-left" at bounding box center [1005, 55] width 9 height 9
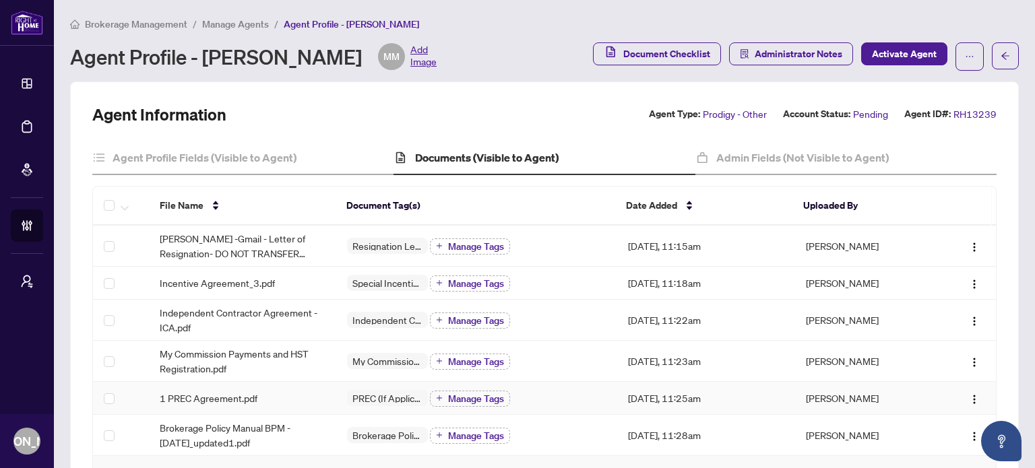
click at [263, 393] on div "1 PREC Agreement.pdf" at bounding box center [243, 398] width 166 height 15
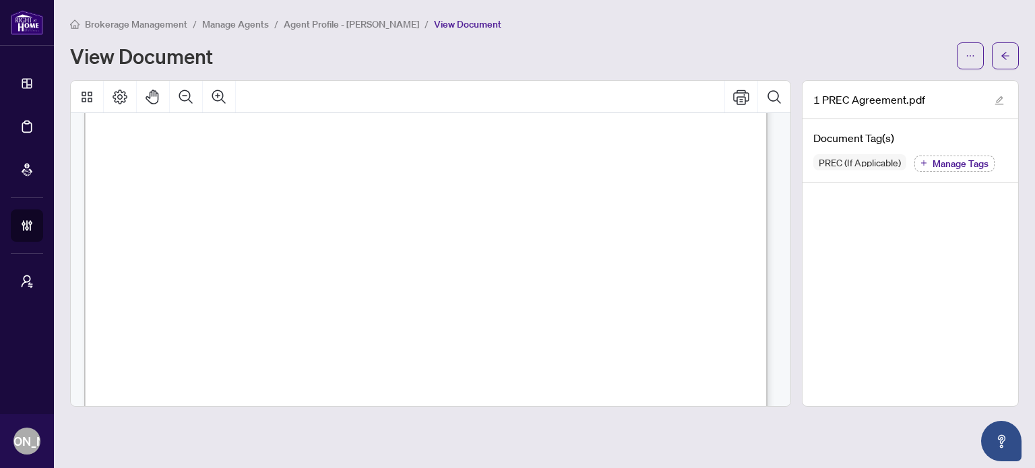
scroll to position [4717, 0]
click at [1008, 59] on icon "arrow-left" at bounding box center [1005, 55] width 9 height 9
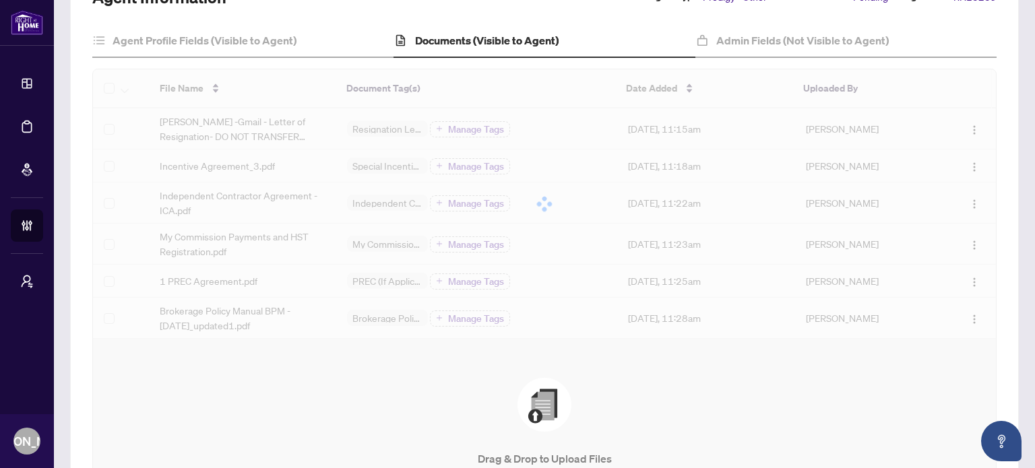
scroll to position [135, 0]
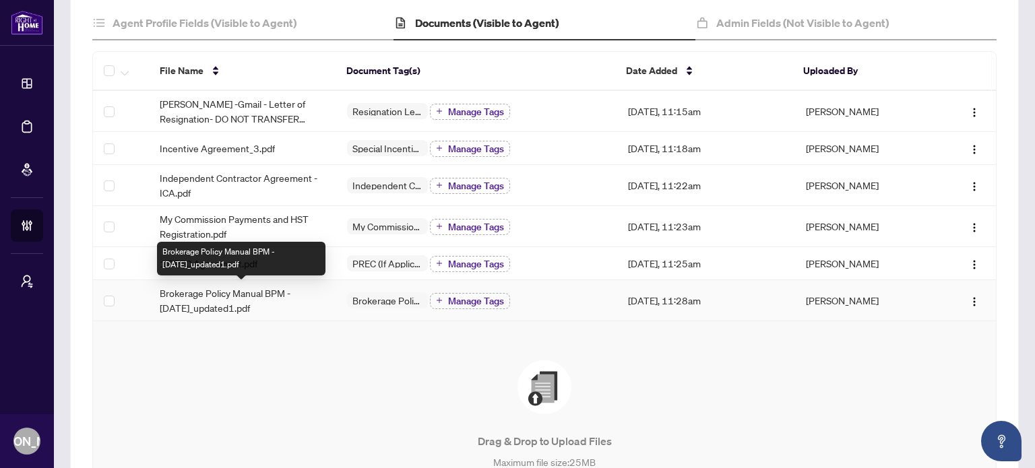
click at [251, 304] on span "Brokerage Policy Manual BPM - April 2025_updated1.pdf" at bounding box center [243, 301] width 166 height 30
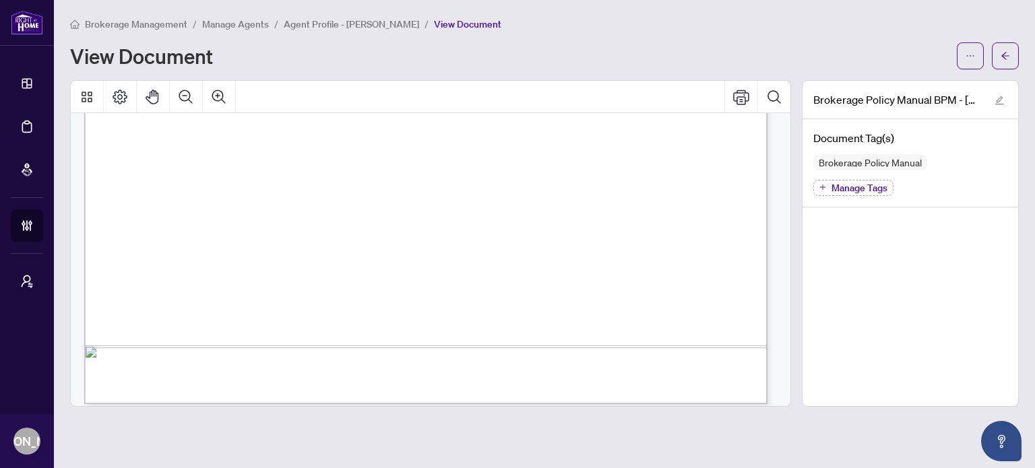
scroll to position [539, 0]
click at [1013, 49] on button "button" at bounding box center [1005, 55] width 27 height 27
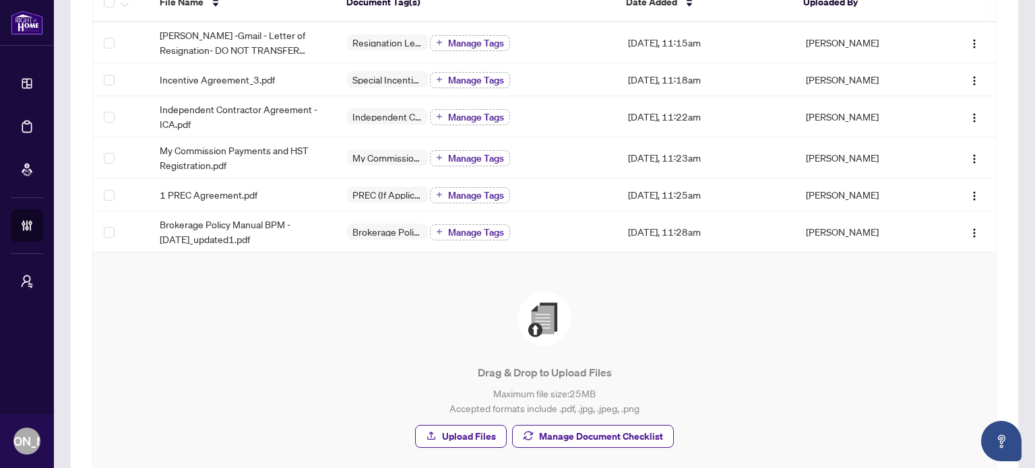
scroll to position [297, 0]
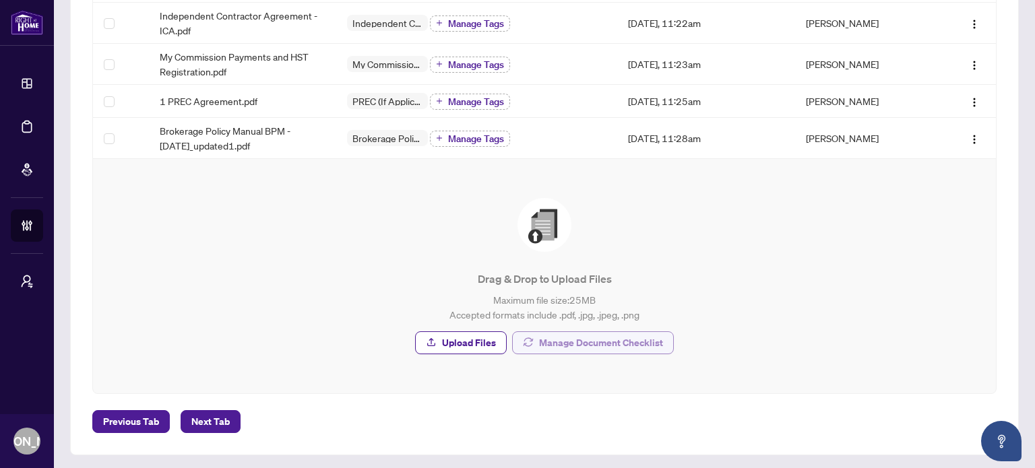
click at [571, 337] on span "Manage Document Checklist" at bounding box center [601, 343] width 124 height 22
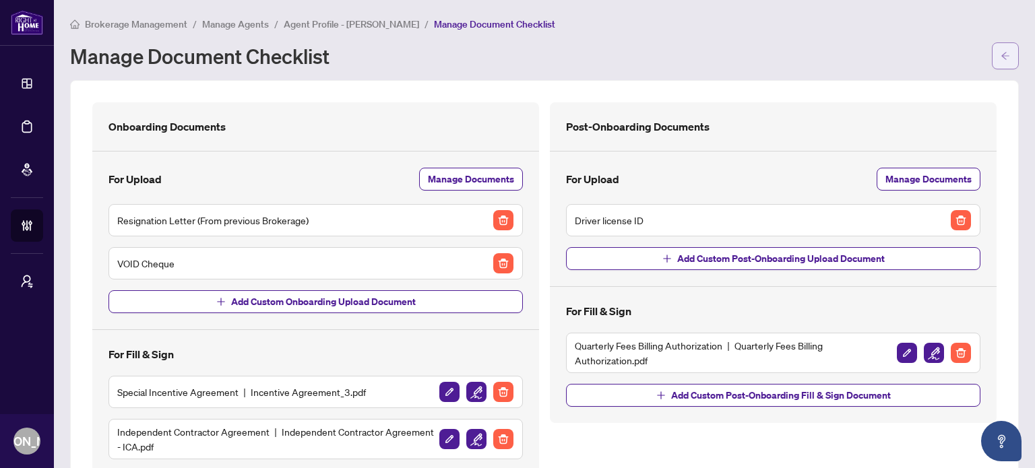
click at [1001, 56] on icon "arrow-left" at bounding box center [1005, 55] width 9 height 9
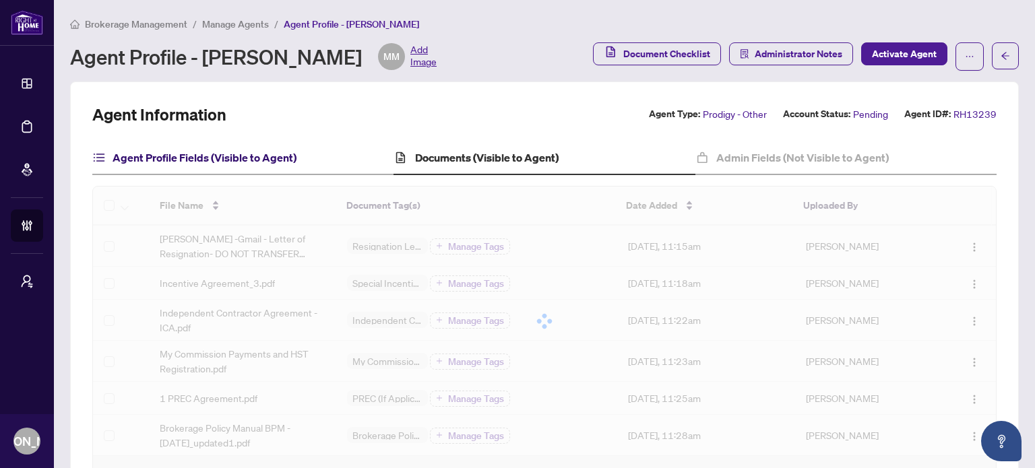
click at [293, 158] on h4 "Agent Profile Fields (Visible to Agent)" at bounding box center [205, 158] width 184 height 16
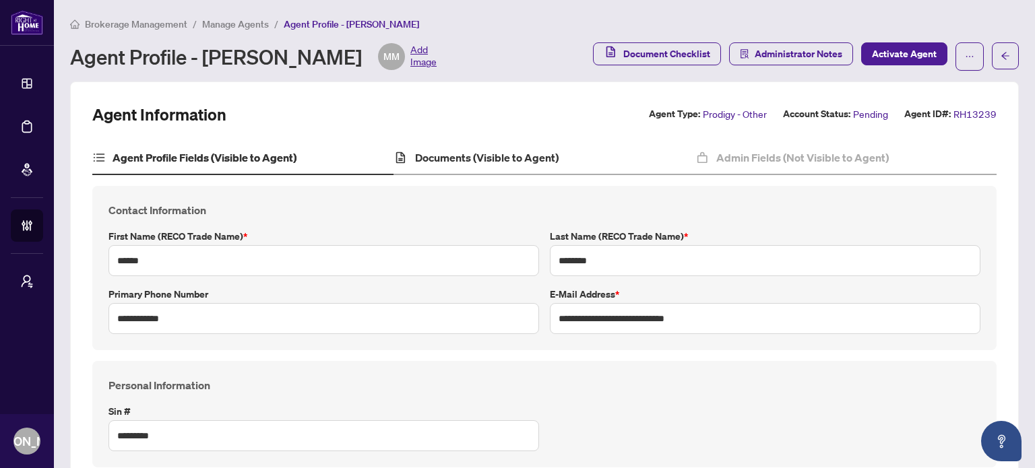
click at [444, 166] on div "Documents (Visible to Agent)" at bounding box center [544, 159] width 301 height 34
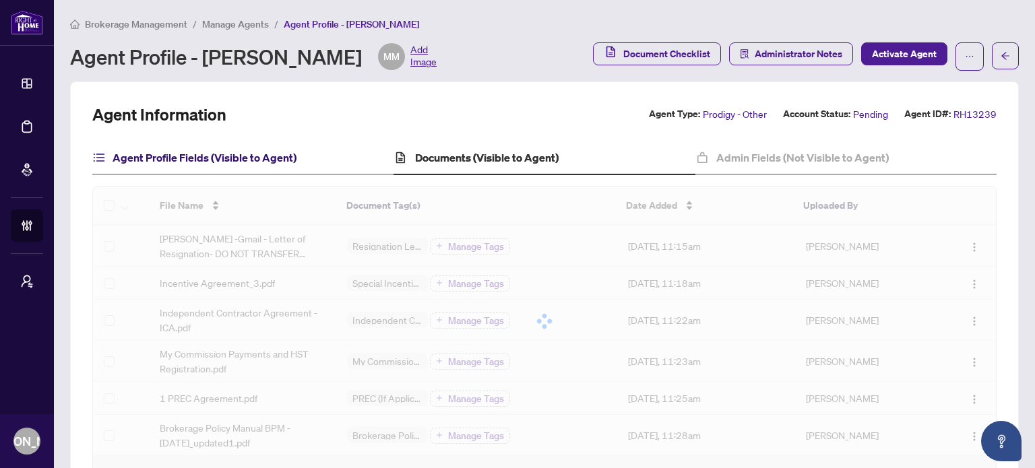
drag, startPoint x: 283, startPoint y: 157, endPoint x: 344, endPoint y: 148, distance: 61.3
click at [283, 158] on h4 "Agent Profile Fields (Visible to Agent)" at bounding box center [205, 158] width 184 height 16
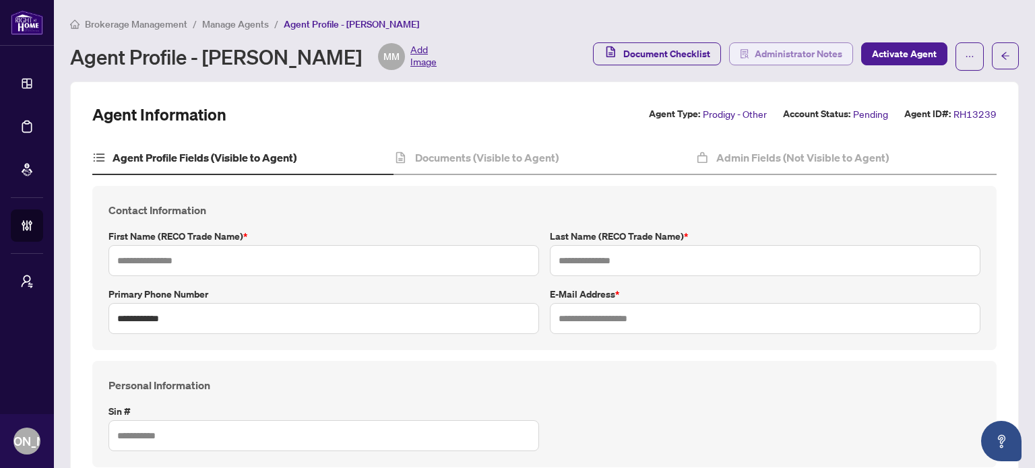
type input "******"
type input "********"
type input "**********"
type input "*********"
type input "**********"
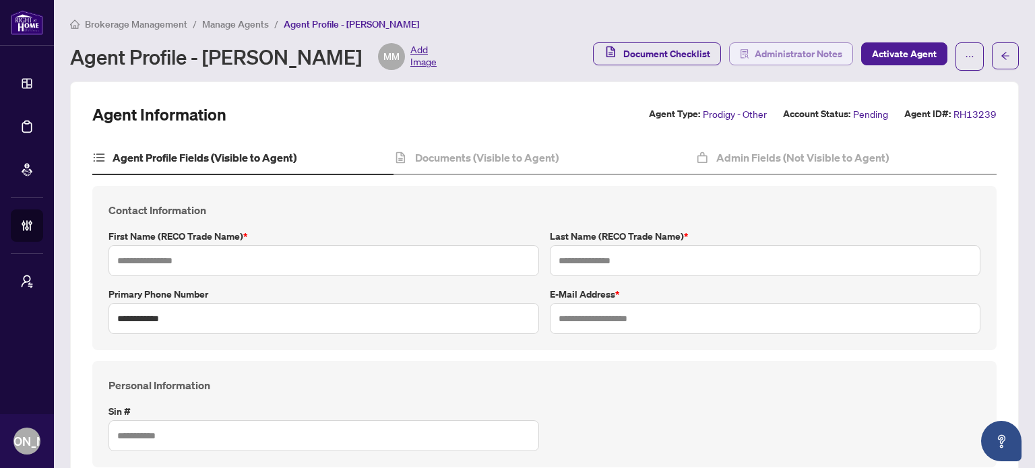
type input "**********"
type input "*******"
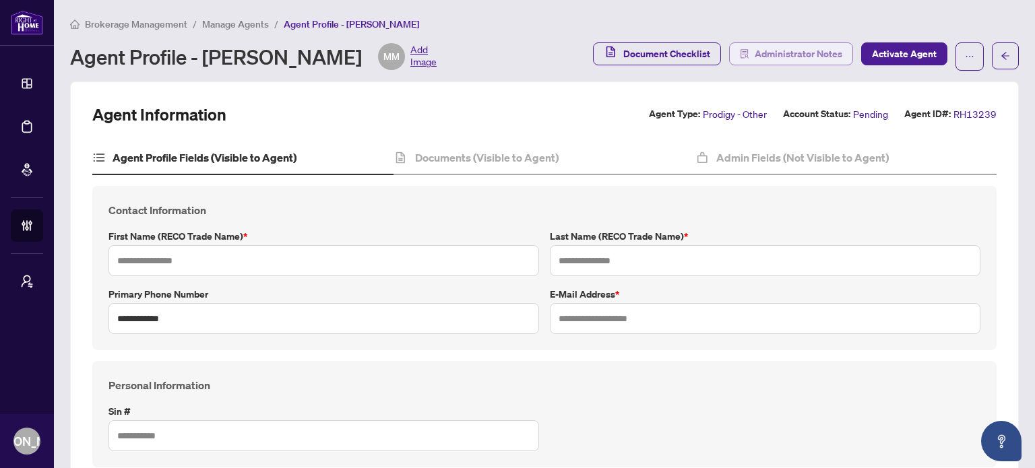
type input "**********"
type input "*****"
type input "****"
type input "**********"
click at [811, 54] on span "Administrator Notes" at bounding box center [799, 54] width 88 height 22
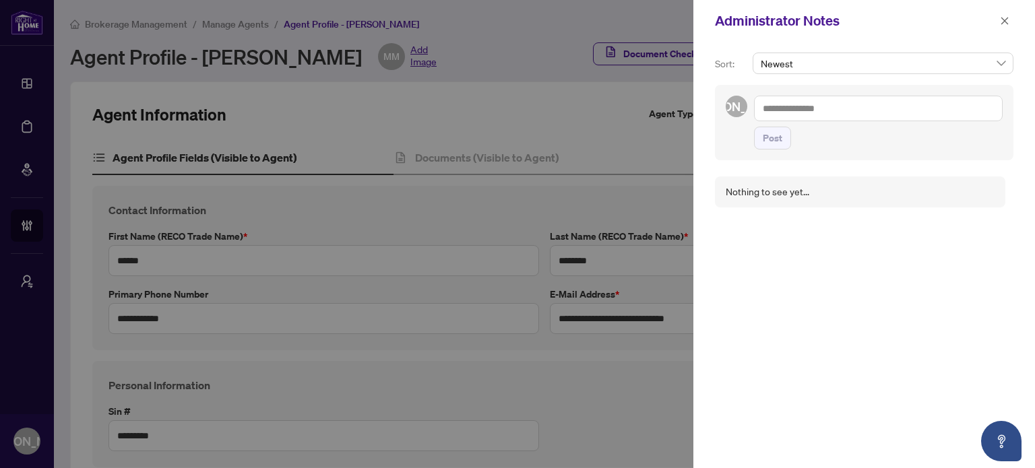
click at [568, 119] on div at bounding box center [517, 234] width 1035 height 468
drag, startPoint x: 1001, startPoint y: 7, endPoint x: 1003, endPoint y: 16, distance: 8.9
click at [1003, 11] on div "Administrator Notes" at bounding box center [864, 21] width 342 height 42
drag, startPoint x: 1003, startPoint y: 19, endPoint x: 991, endPoint y: 26, distance: 14.2
click at [1003, 20] on icon "close" at bounding box center [1004, 20] width 9 height 9
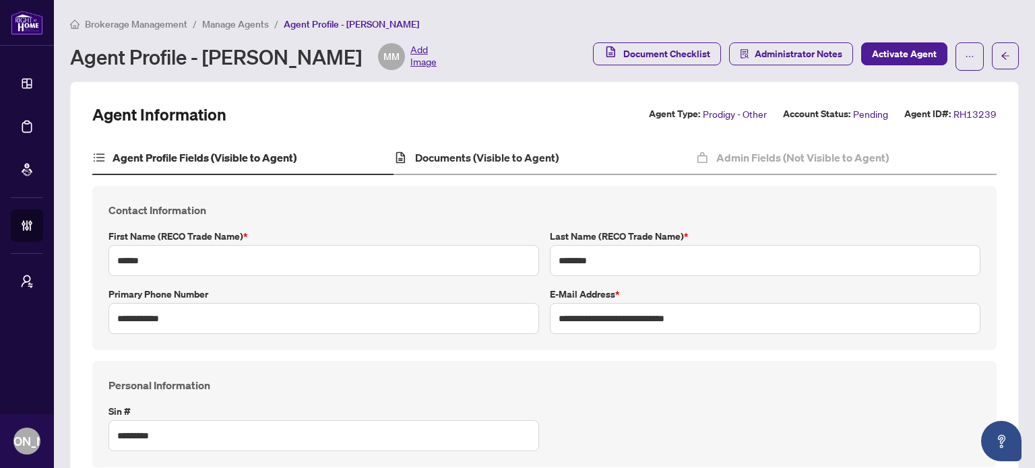
click at [536, 168] on div "Documents (Visible to Agent)" at bounding box center [544, 159] width 301 height 34
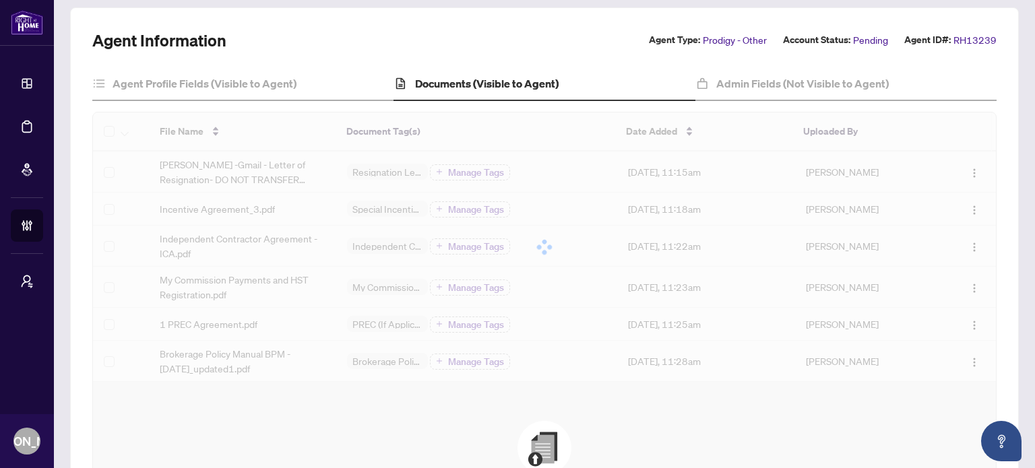
scroll to position [135, 0]
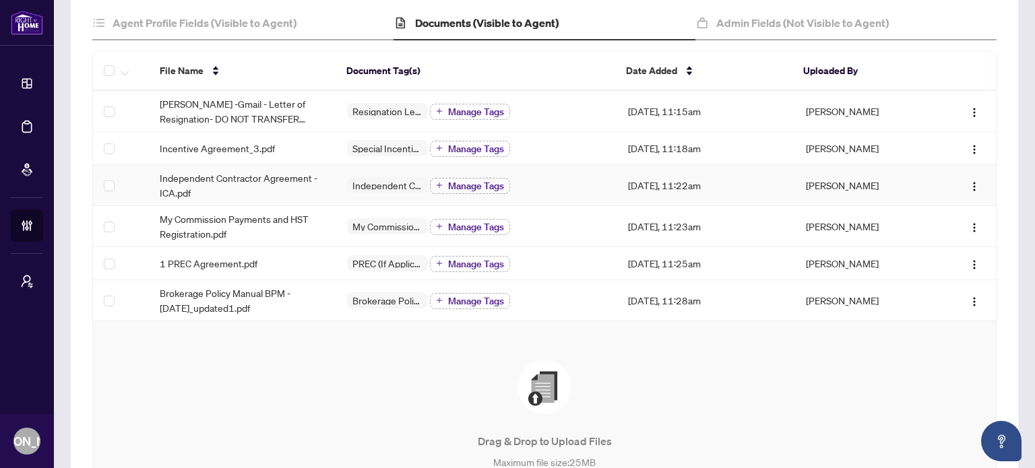
click at [247, 190] on span "Independent Contractor Agreement - ICA.pdf" at bounding box center [243, 185] width 166 height 30
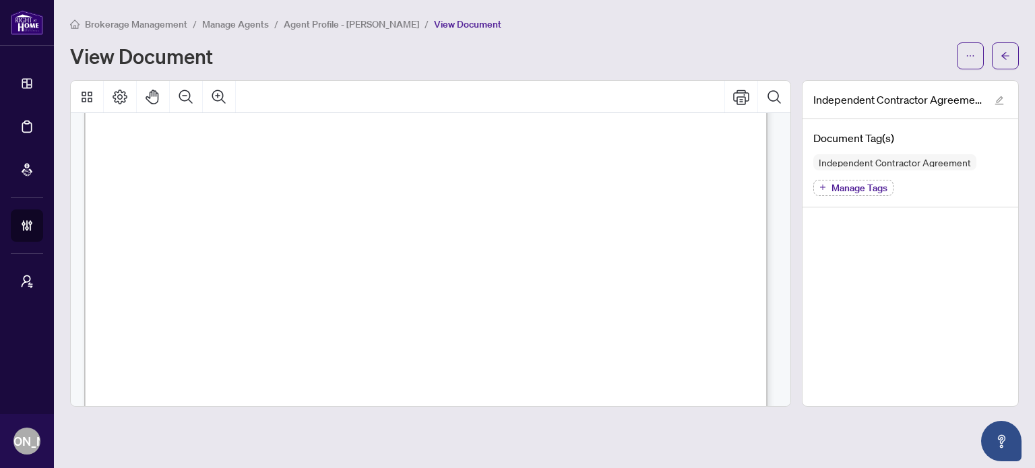
scroll to position [202, 0]
click at [1006, 47] on span "button" at bounding box center [1005, 56] width 9 height 22
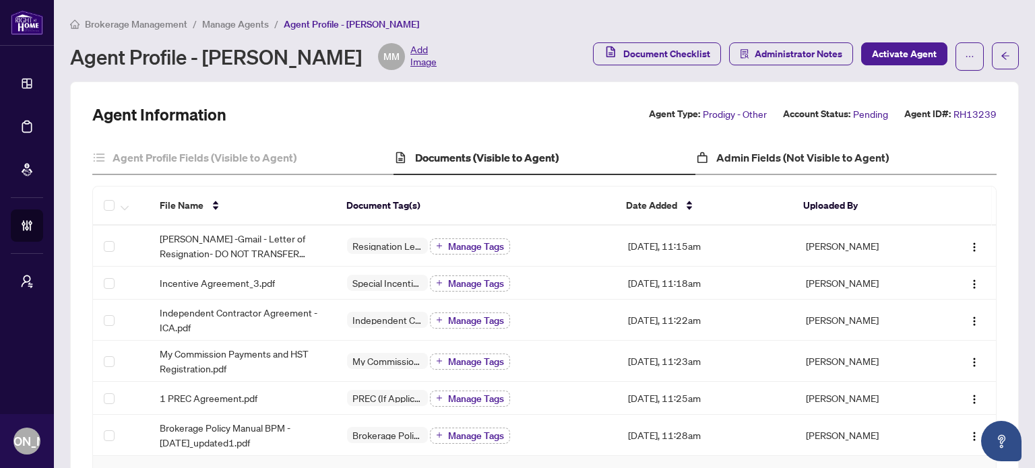
click at [703, 169] on div "Admin Fields (Not Visible to Agent)" at bounding box center [845, 159] width 301 height 34
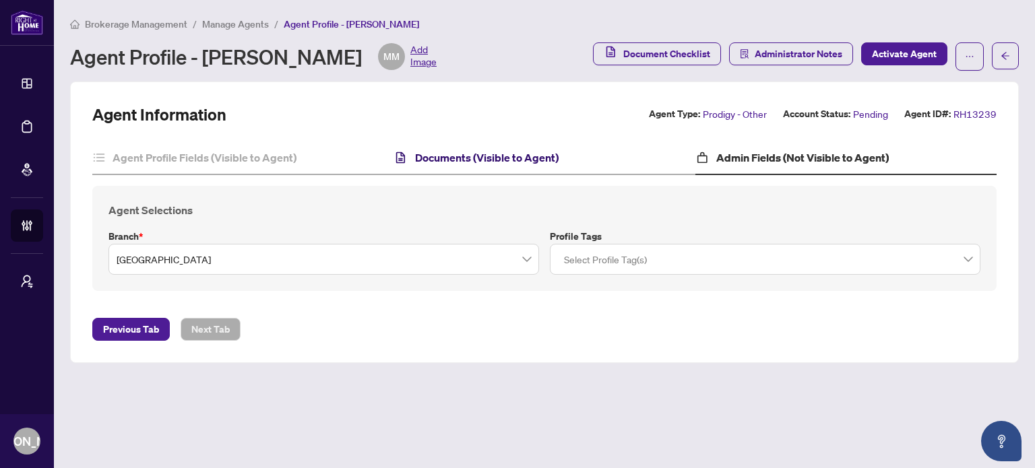
click at [470, 158] on h4 "Documents (Visible to Agent)" at bounding box center [487, 158] width 144 height 16
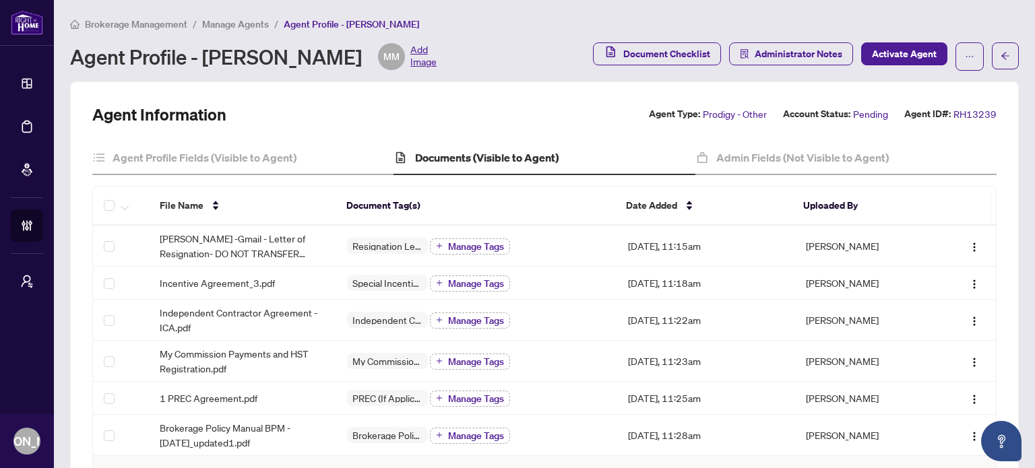
click at [798, 64] on button "Administrator Notes" at bounding box center [791, 53] width 124 height 23
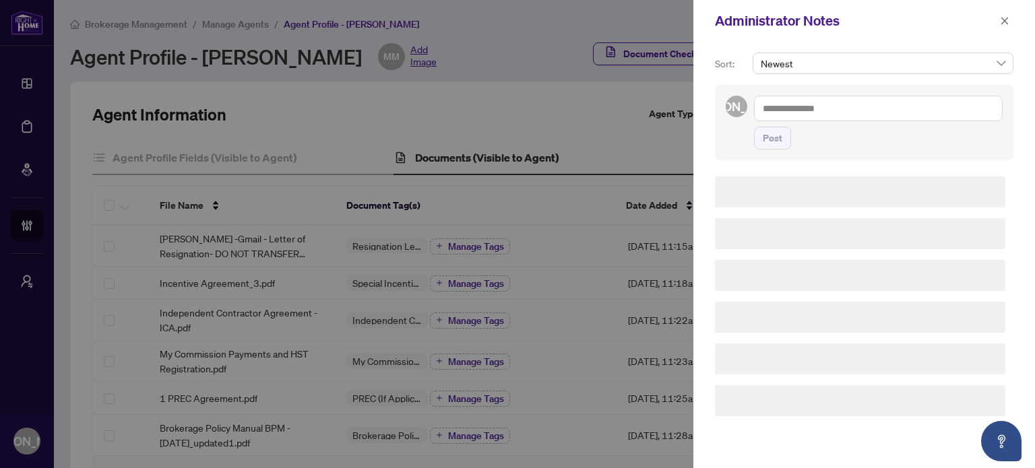
click at [796, 57] on div "Newest" at bounding box center [883, 64] width 261 height 22
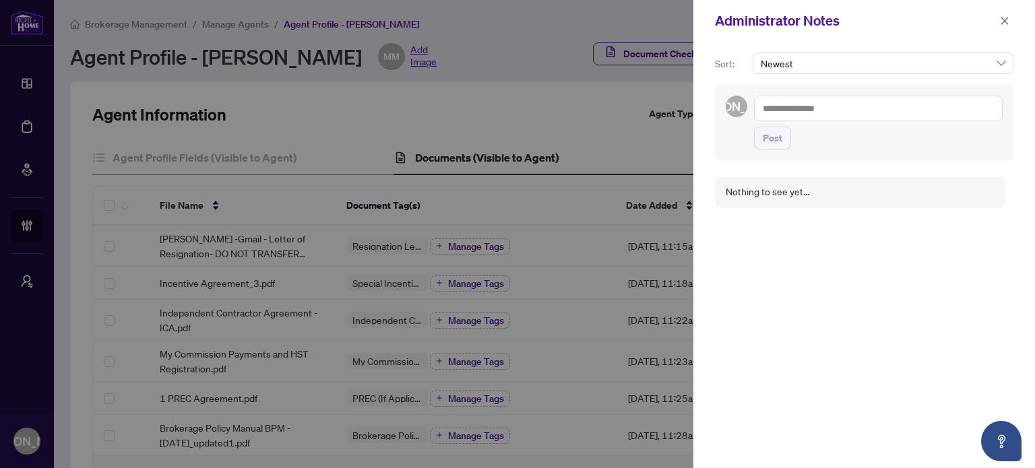
click at [806, 36] on div "Administrator Notes" at bounding box center [864, 21] width 342 height 42
click at [802, 112] on textarea at bounding box center [878, 109] width 249 height 26
click at [810, 120] on span "Burl ington Administrator" at bounding box center [868, 118] width 160 height 12
paste textarea "**********"
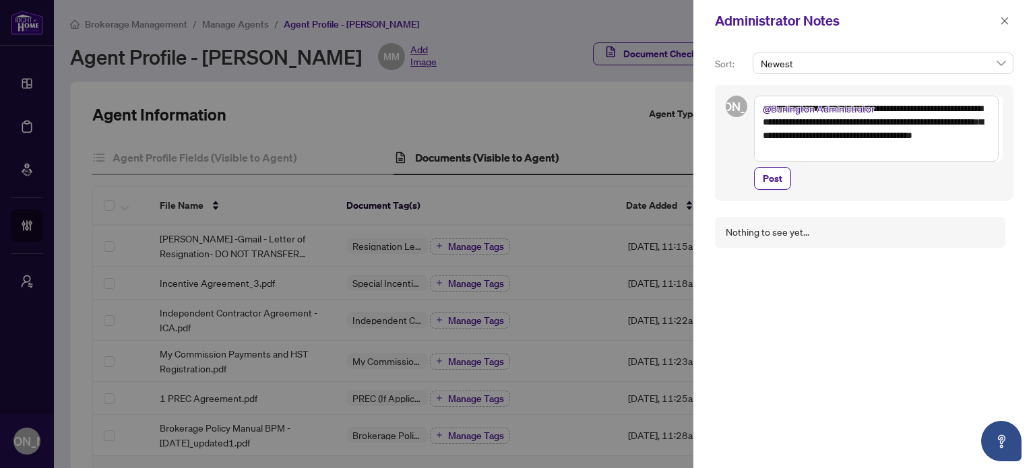
click at [922, 153] on textarea "**********" at bounding box center [876, 129] width 245 height 66
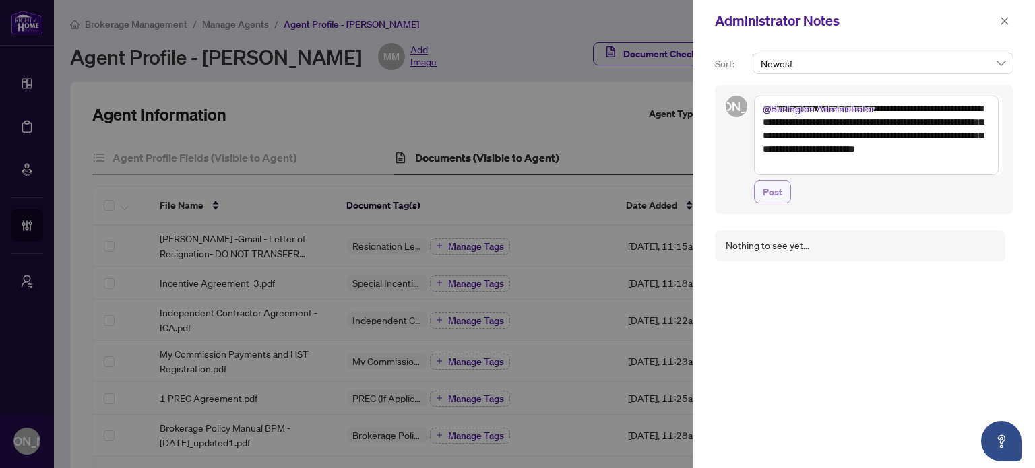
type textarea "**********"
click at [770, 196] on span "Post" at bounding box center [773, 192] width 20 height 22
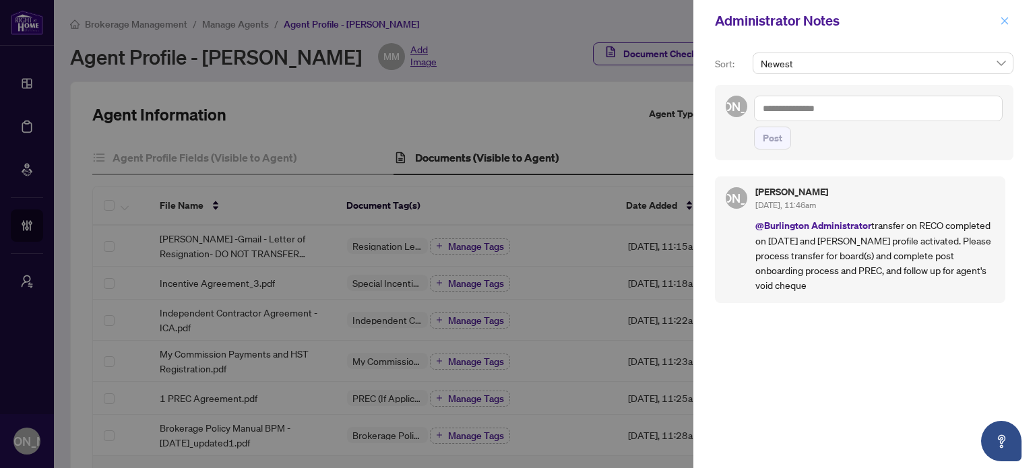
click at [1005, 22] on icon "close" at bounding box center [1004, 20] width 7 height 7
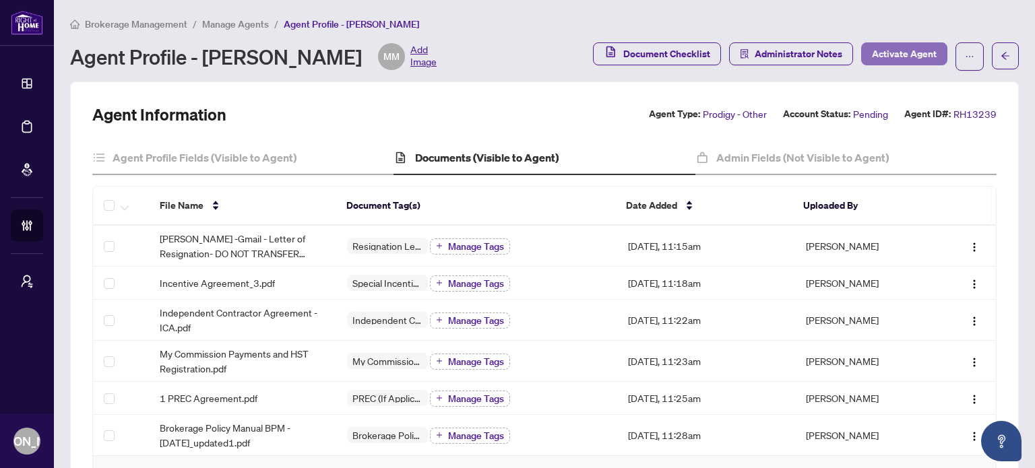
click at [895, 51] on span "Activate Agent" at bounding box center [904, 54] width 65 height 22
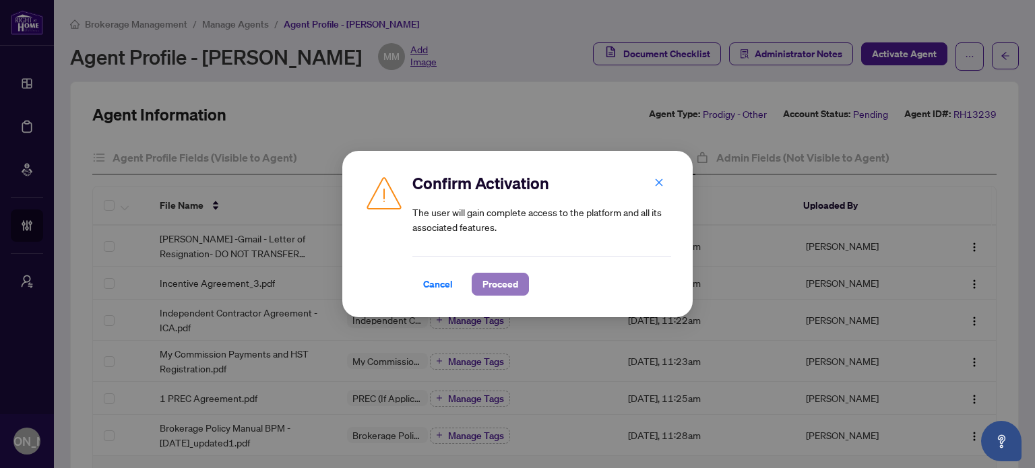
click at [510, 286] on span "Proceed" at bounding box center [500, 285] width 36 height 22
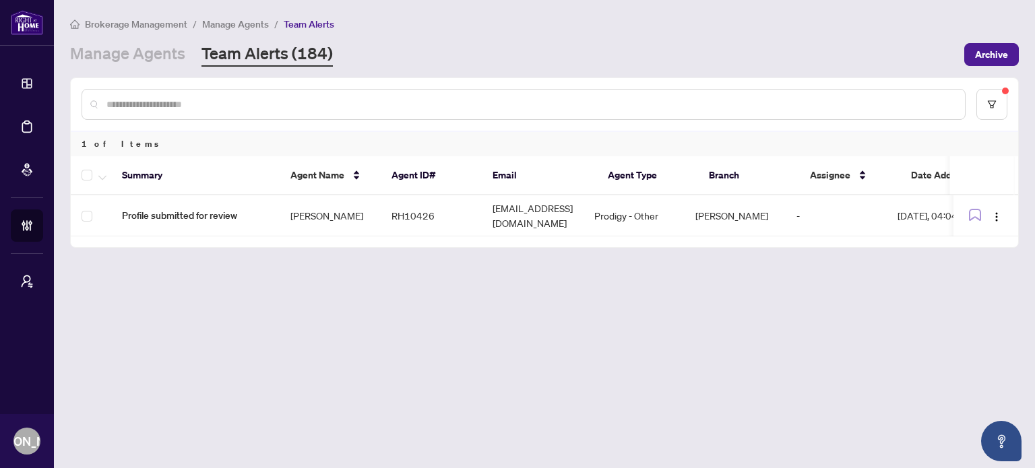
click at [580, 47] on div "Manage Agents Team Alerts (184)" at bounding box center [513, 54] width 886 height 24
click at [108, 49] on link "Manage Agents" at bounding box center [127, 54] width 115 height 24
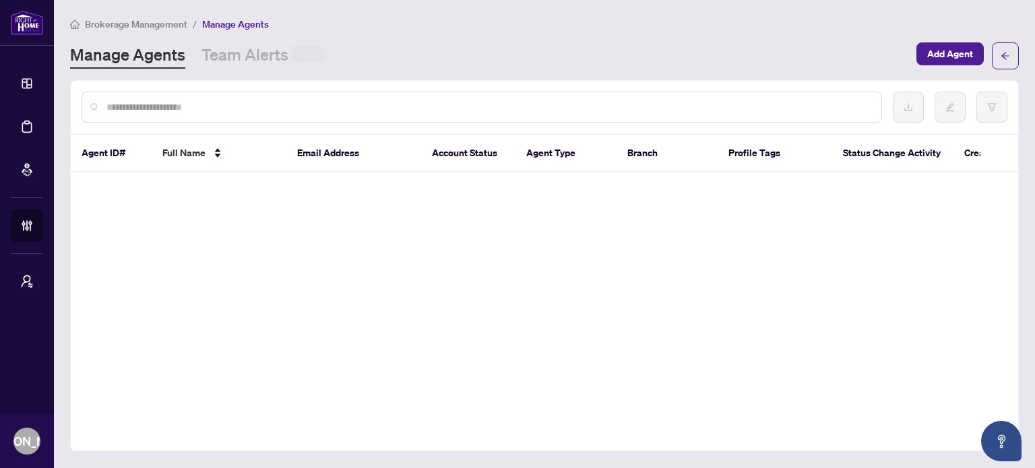
click at [186, 107] on input "text" at bounding box center [488, 107] width 764 height 15
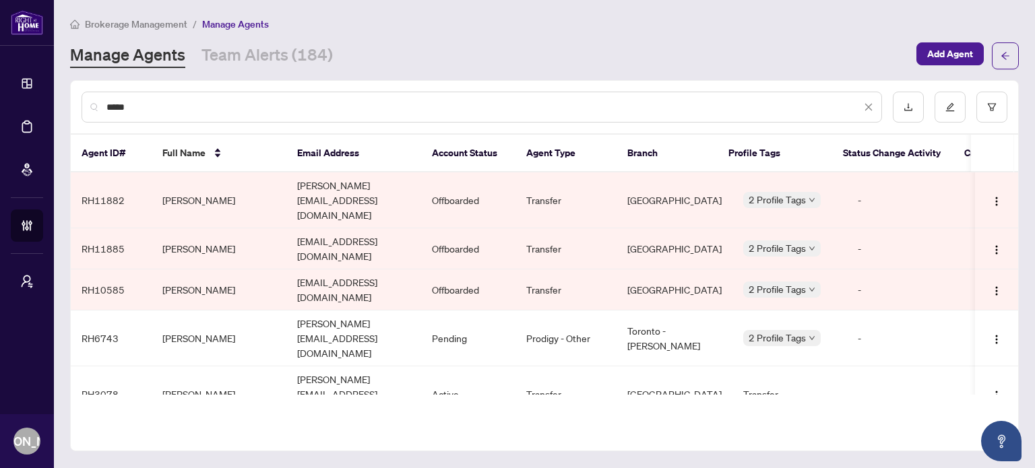
type input "*****"
drag, startPoint x: 630, startPoint y: 342, endPoint x: 667, endPoint y: 348, distance: 37.7
click at [667, 348] on div "Agent ID# Full Name Email Address Account Status Agent Type Branch Profile Tags…" at bounding box center [544, 270] width 947 height 271
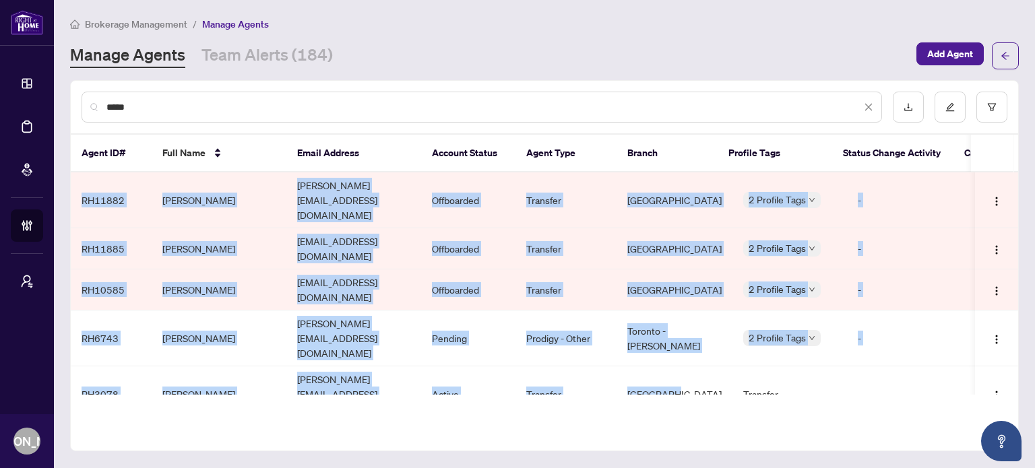
drag, startPoint x: 667, startPoint y: 333, endPoint x: 722, endPoint y: 342, distance: 55.3
click at [722, 342] on div "Agent ID# Full Name Email Address Account Status Agent Type Branch Profile Tags…" at bounding box center [544, 270] width 947 height 271
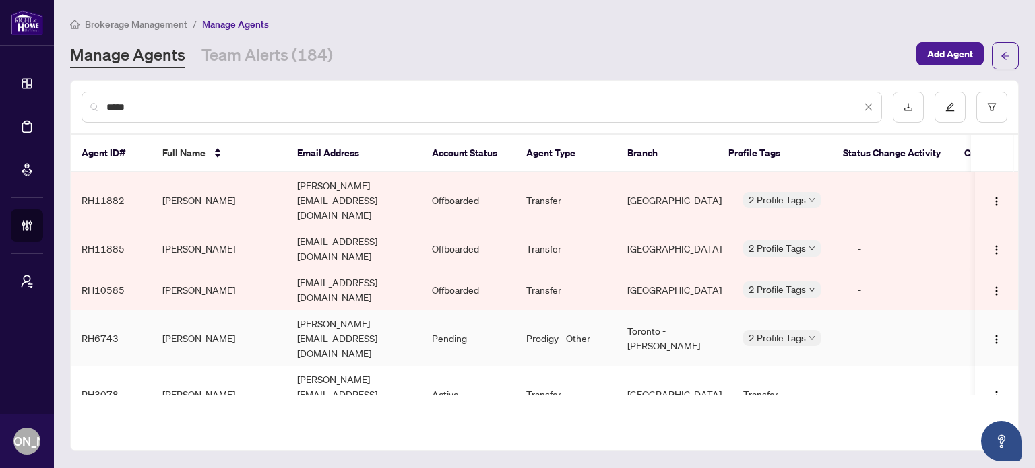
click at [485, 311] on td "Pending" at bounding box center [468, 339] width 94 height 56
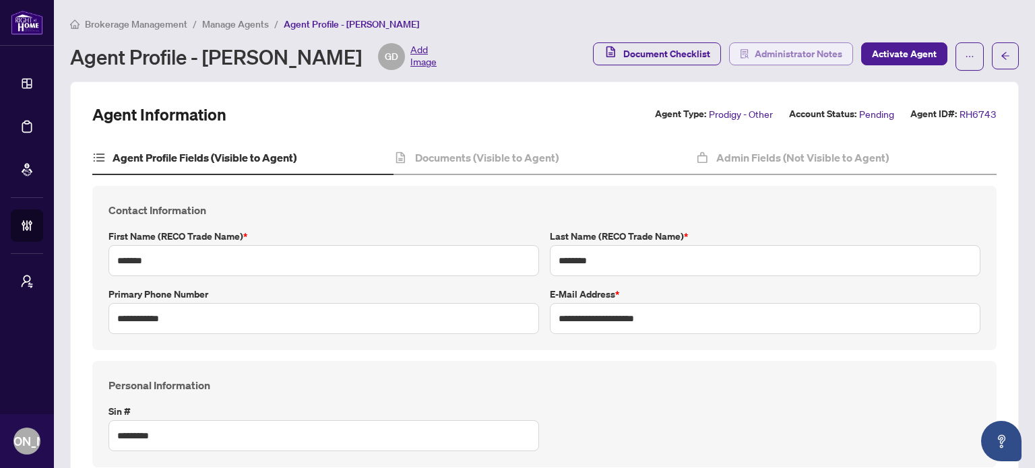
click at [801, 56] on span "Administrator Notes" at bounding box center [799, 54] width 88 height 22
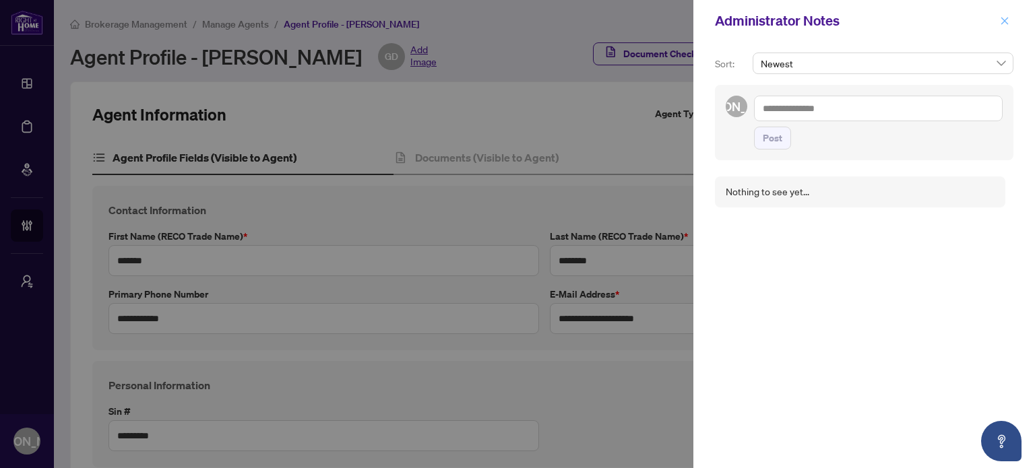
click at [1003, 19] on icon "close" at bounding box center [1004, 20] width 7 height 7
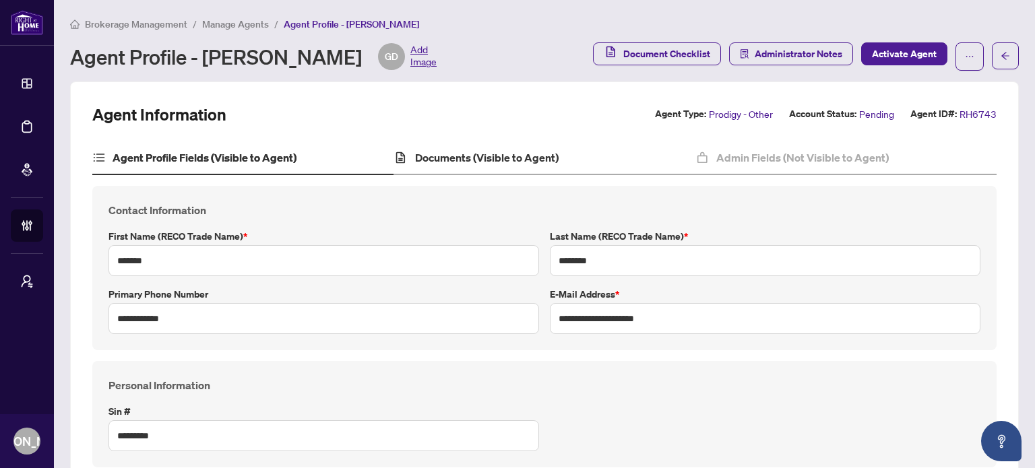
click at [550, 166] on div "Documents (Visible to Agent)" at bounding box center [544, 159] width 301 height 34
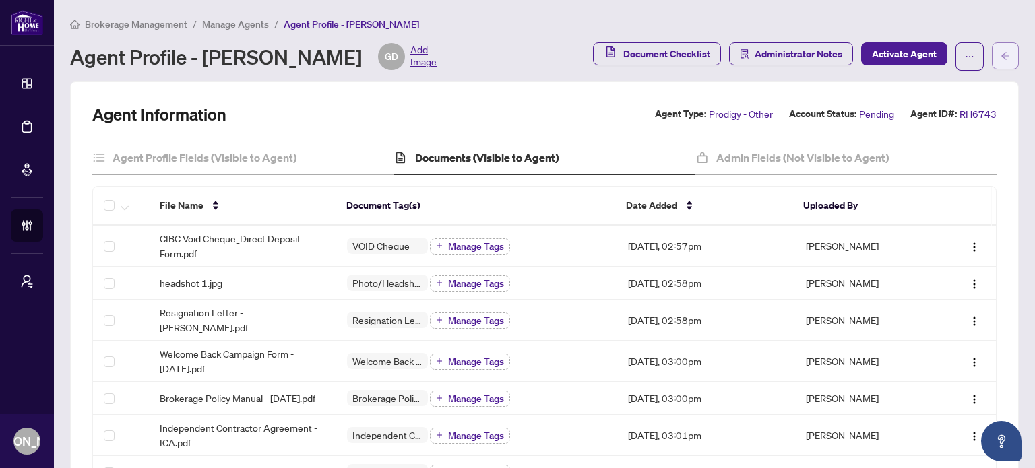
click at [1005, 52] on button "button" at bounding box center [1005, 55] width 27 height 27
